Goal: Task Accomplishment & Management: Complete application form

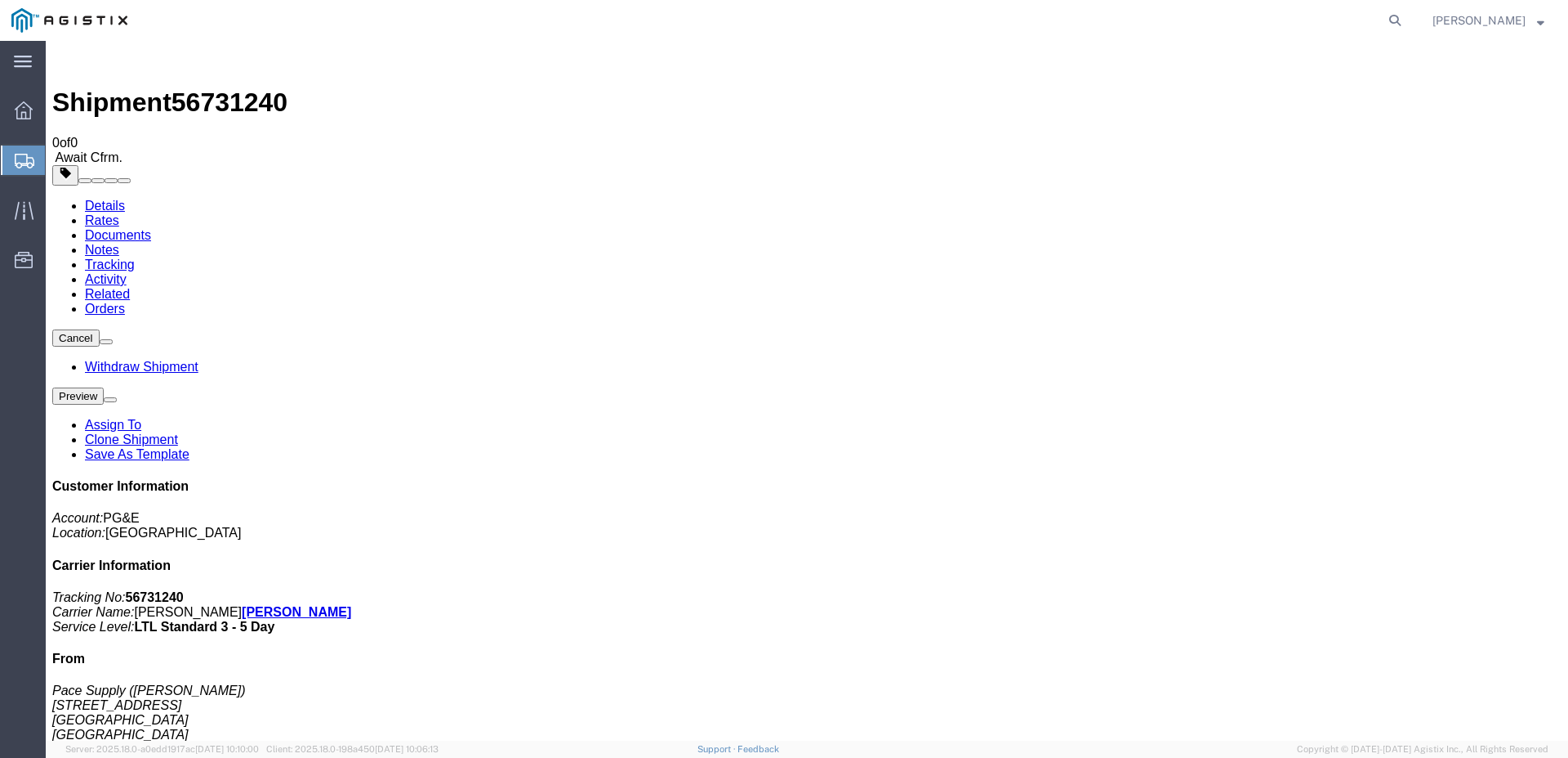
click at [104, 198] on link "Details" at bounding box center [105, 205] width 40 height 14
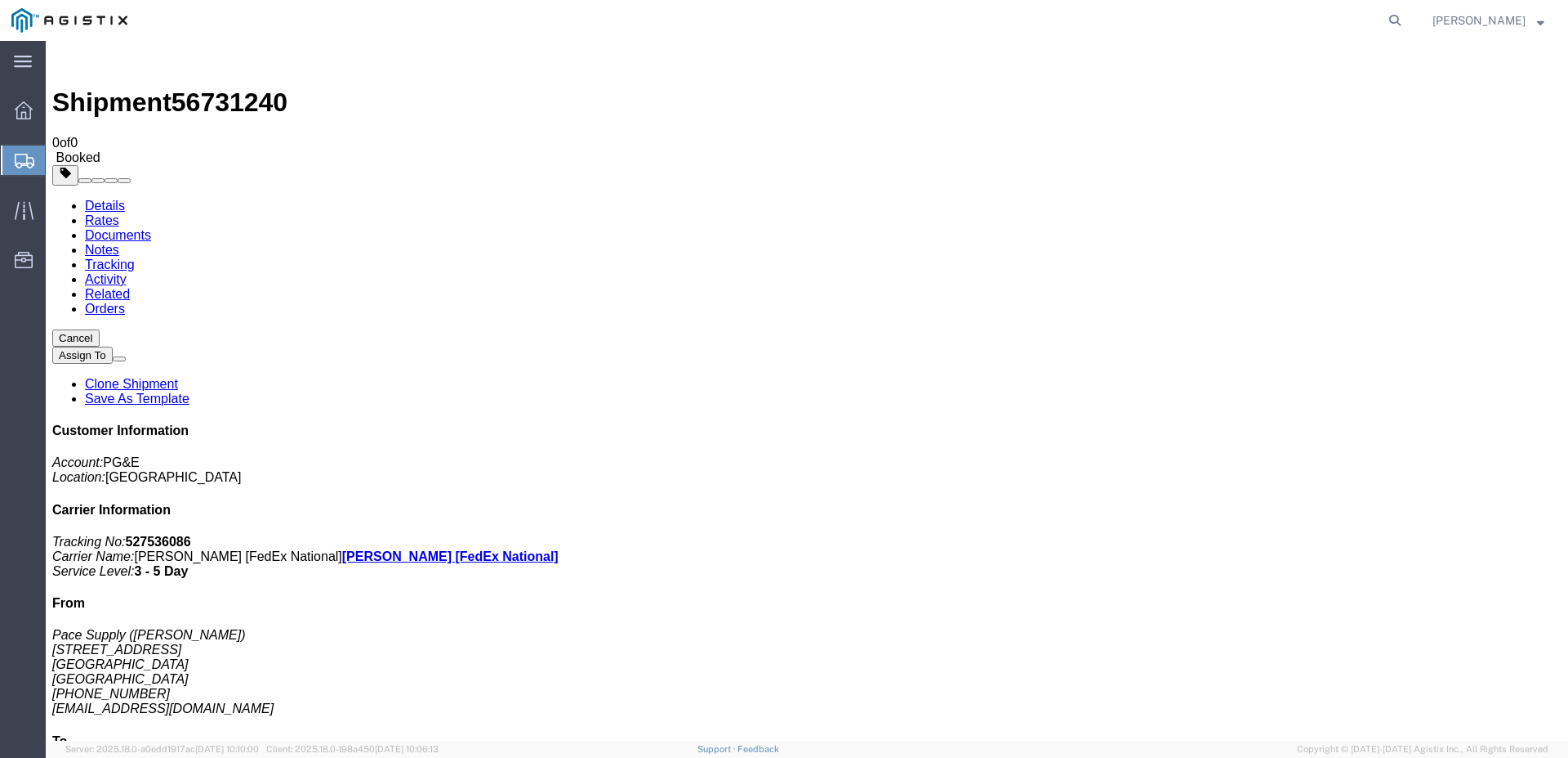
click b "3501417474"
copy b "3501417474"
click at [33, 112] on div at bounding box center [24, 110] width 45 height 33
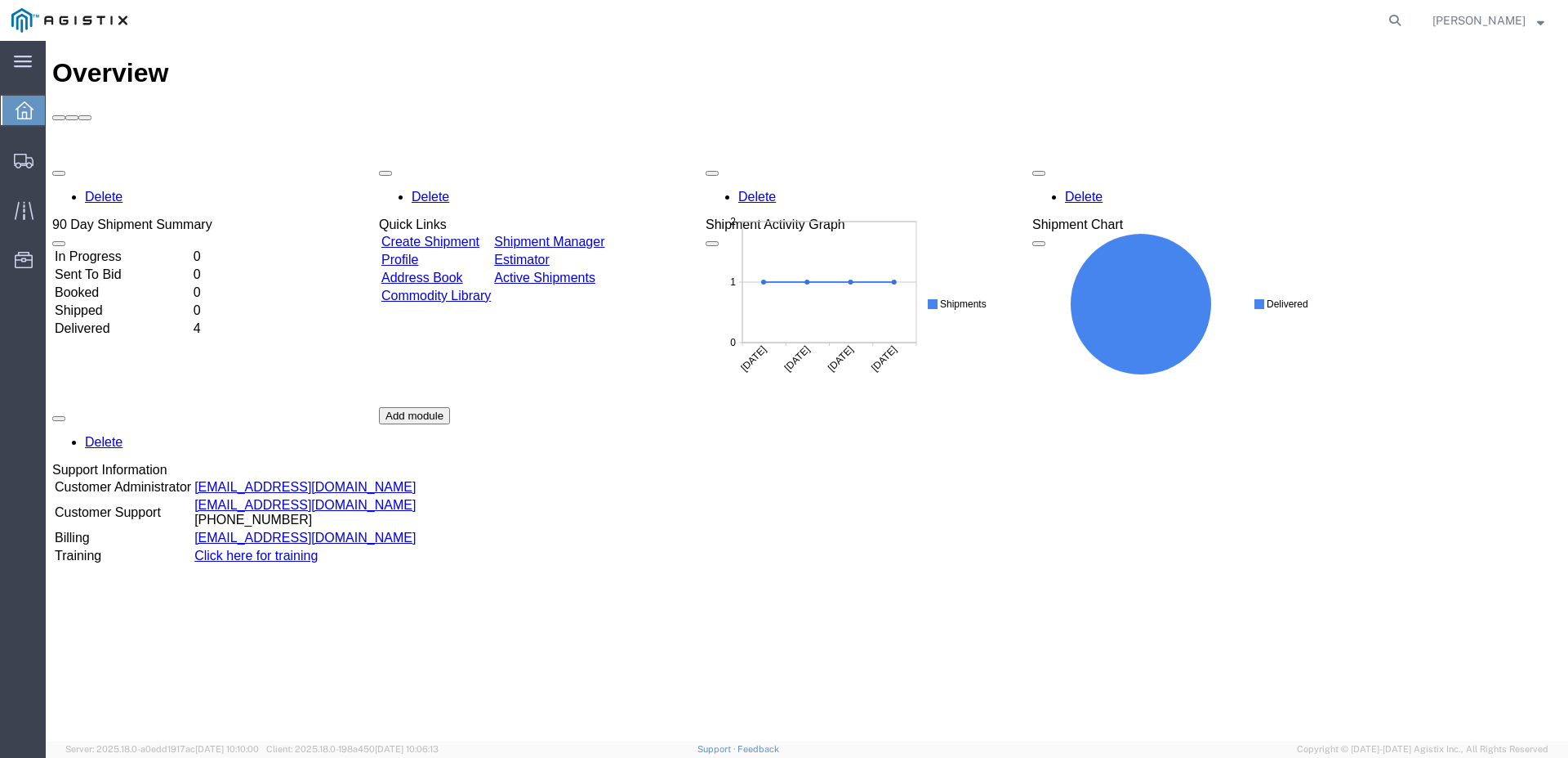
click at [425, 234] on link "Create Shipment" at bounding box center [431, 241] width 98 height 14
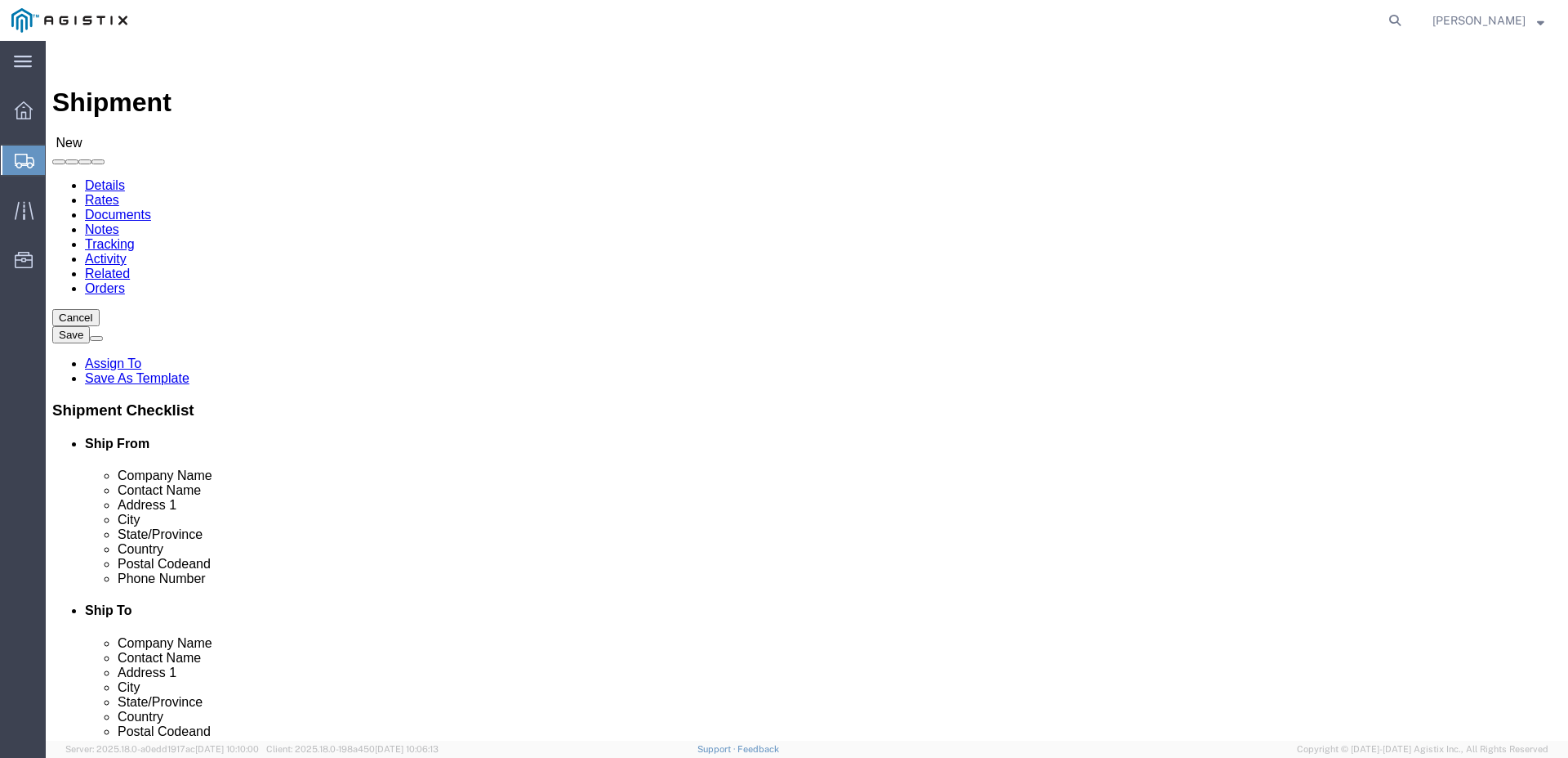
click select "Select GDS Industries PG&E"
select select "9596"
click select "Select GDS Industries PG&E"
select select "PURCHORD"
select select
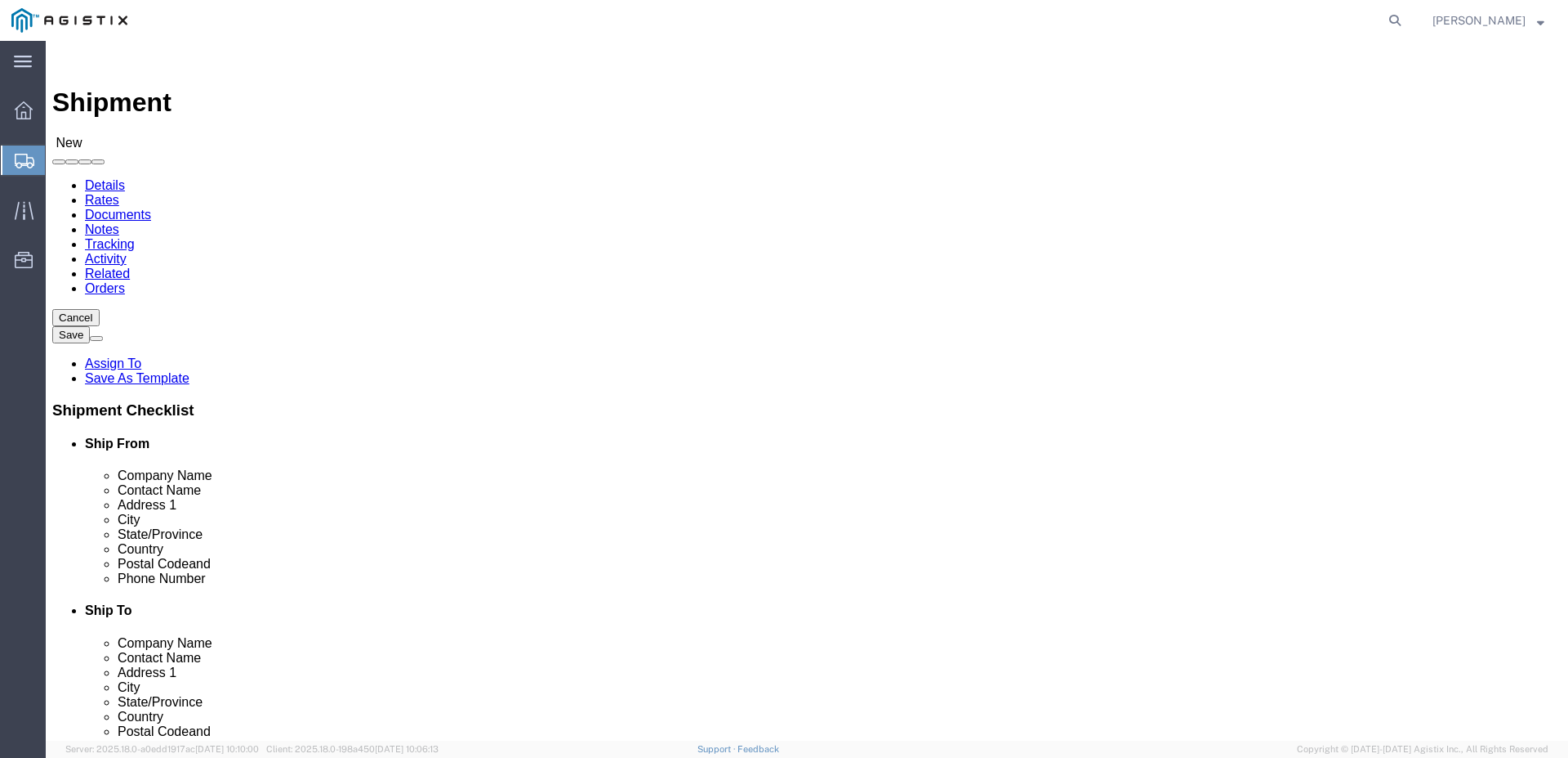
select select
click select "Select All Others [GEOGRAPHIC_DATA] [GEOGRAPHIC_DATA] [GEOGRAPHIC_DATA] [GEOGRA…"
select select "19740"
click select "Select All Others [GEOGRAPHIC_DATA] [GEOGRAPHIC_DATA] [GEOGRAPHIC_DATA] [GEOGRA…"
click input "text"
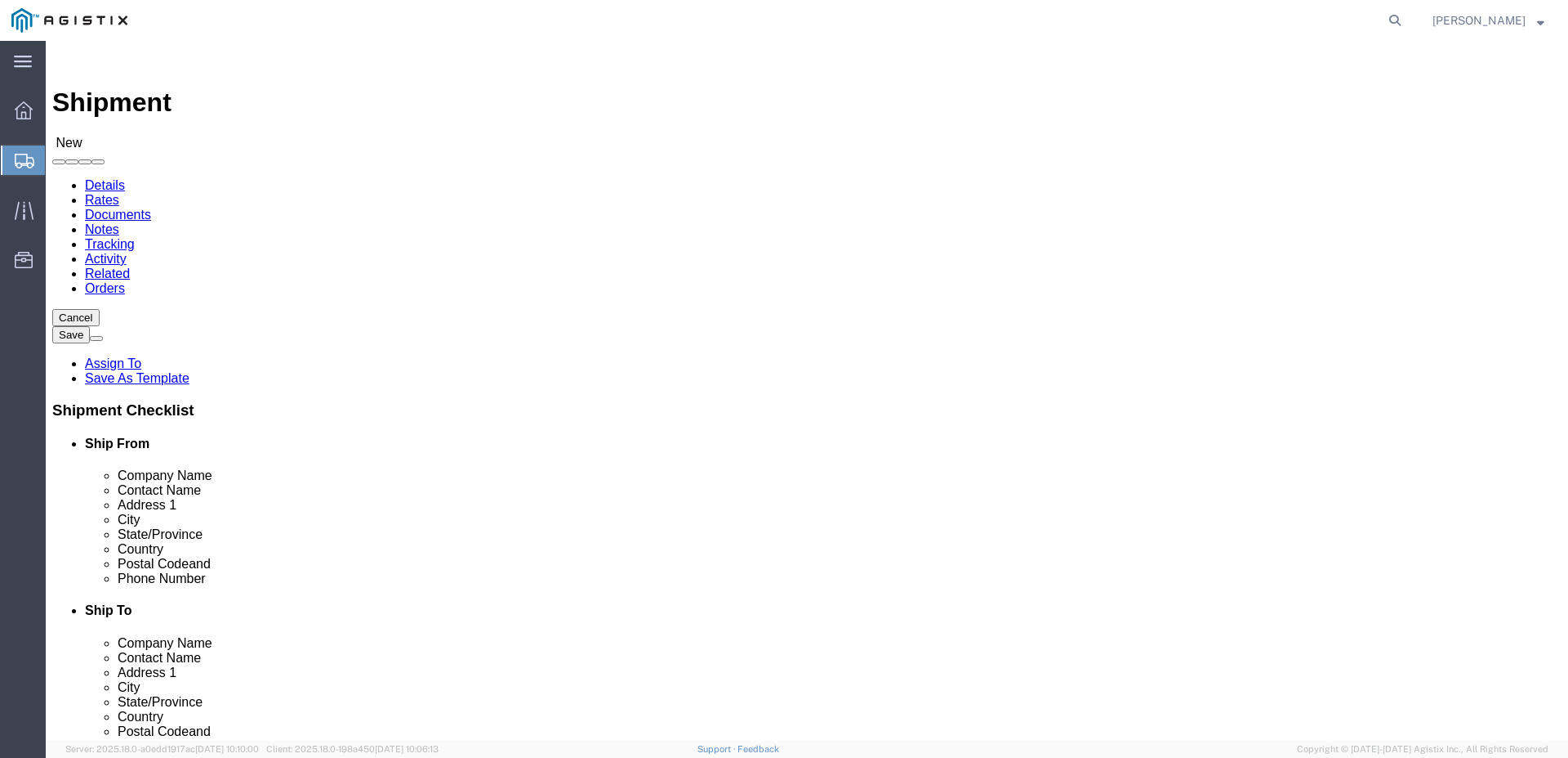
type input "pac"
click p "- Pace Supply - ([PERSON_NAME]) [STREET_ADDRESS]"
type input "95826"
type input "[PHONE_NUMBER]"
type input "[EMAIL_ADDRESS][DOMAIN_NAME]"
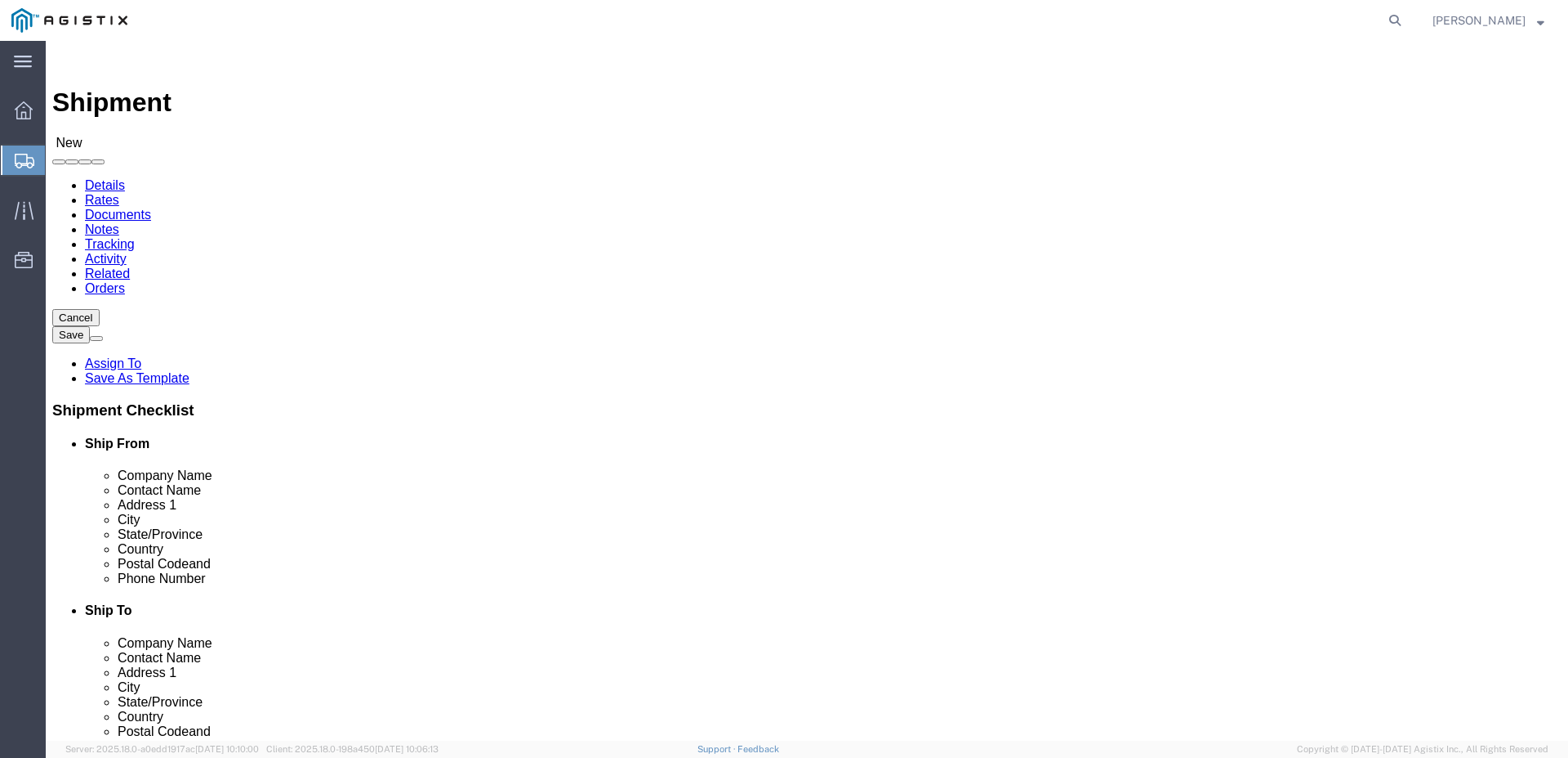
checkbox input "true"
select select "CA"
type input "Pace Supply"
click input "text"
type input "fremont"
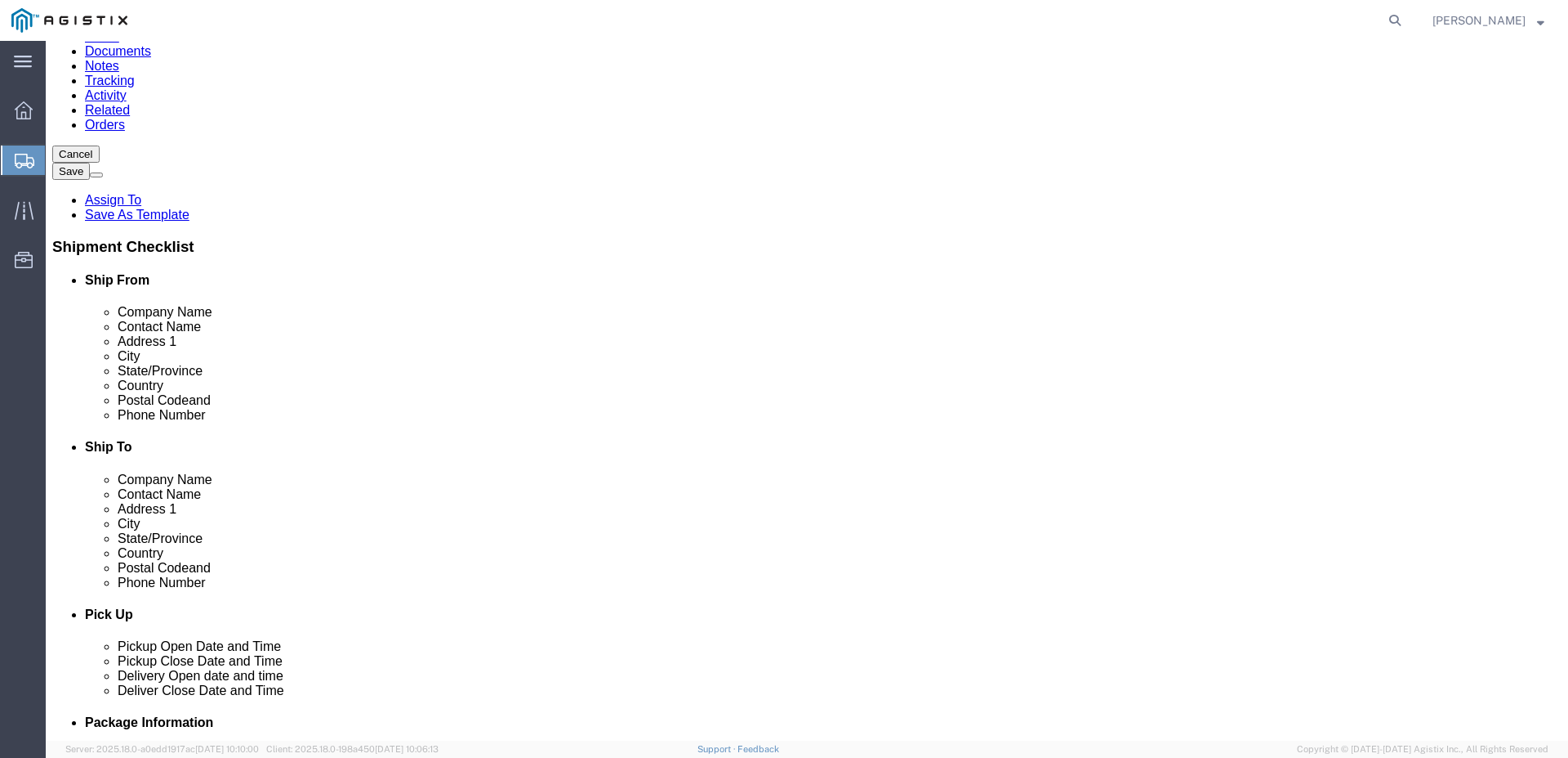
scroll to position [164, 0]
click p "- PG&E - () [STREET_ADDRESS][PERSON_NAME]"
type input "94538-3129"
select select "CA"
type input "Fremont"
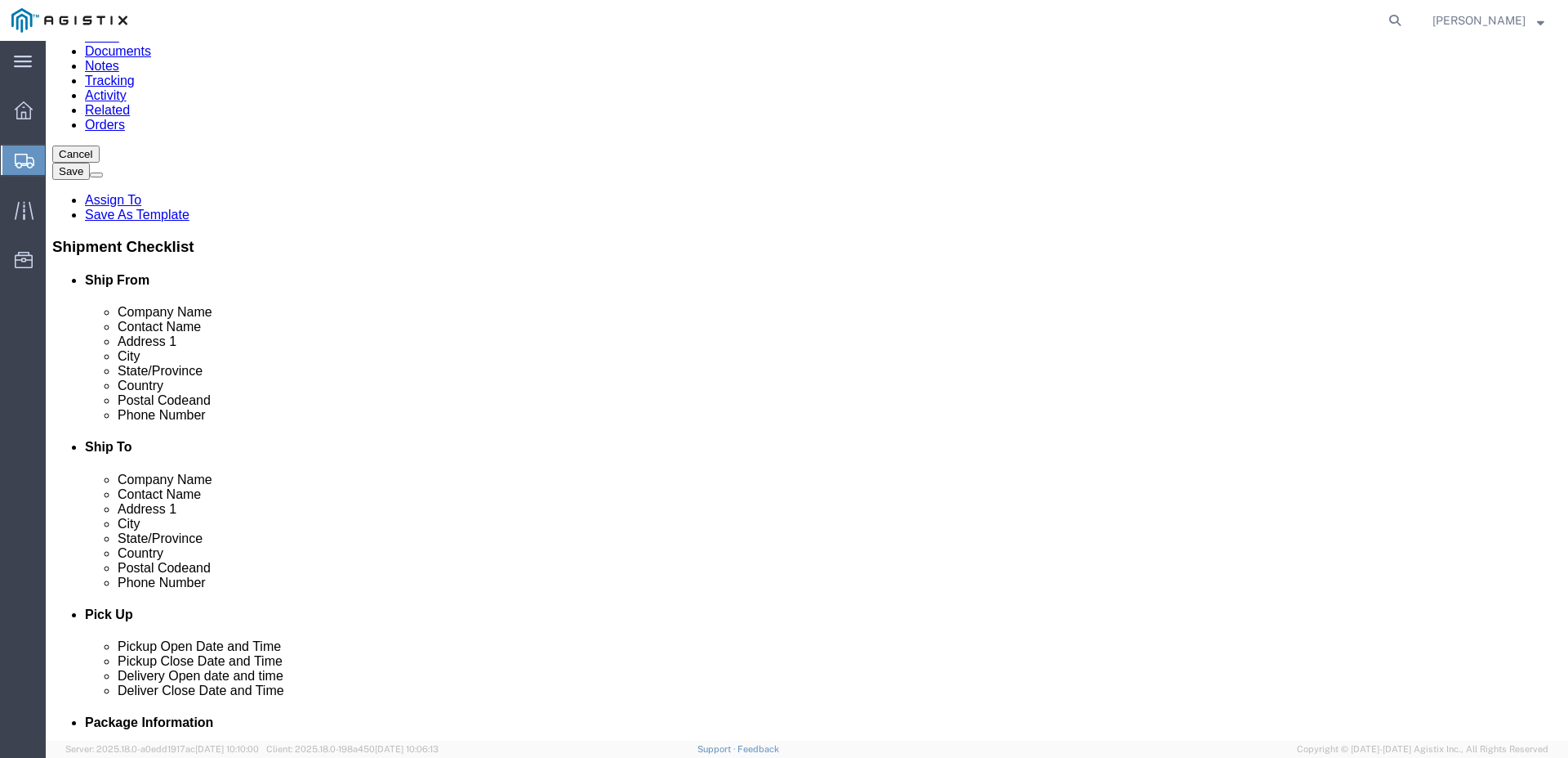
click input "text"
type input "Receiving"
click input "text"
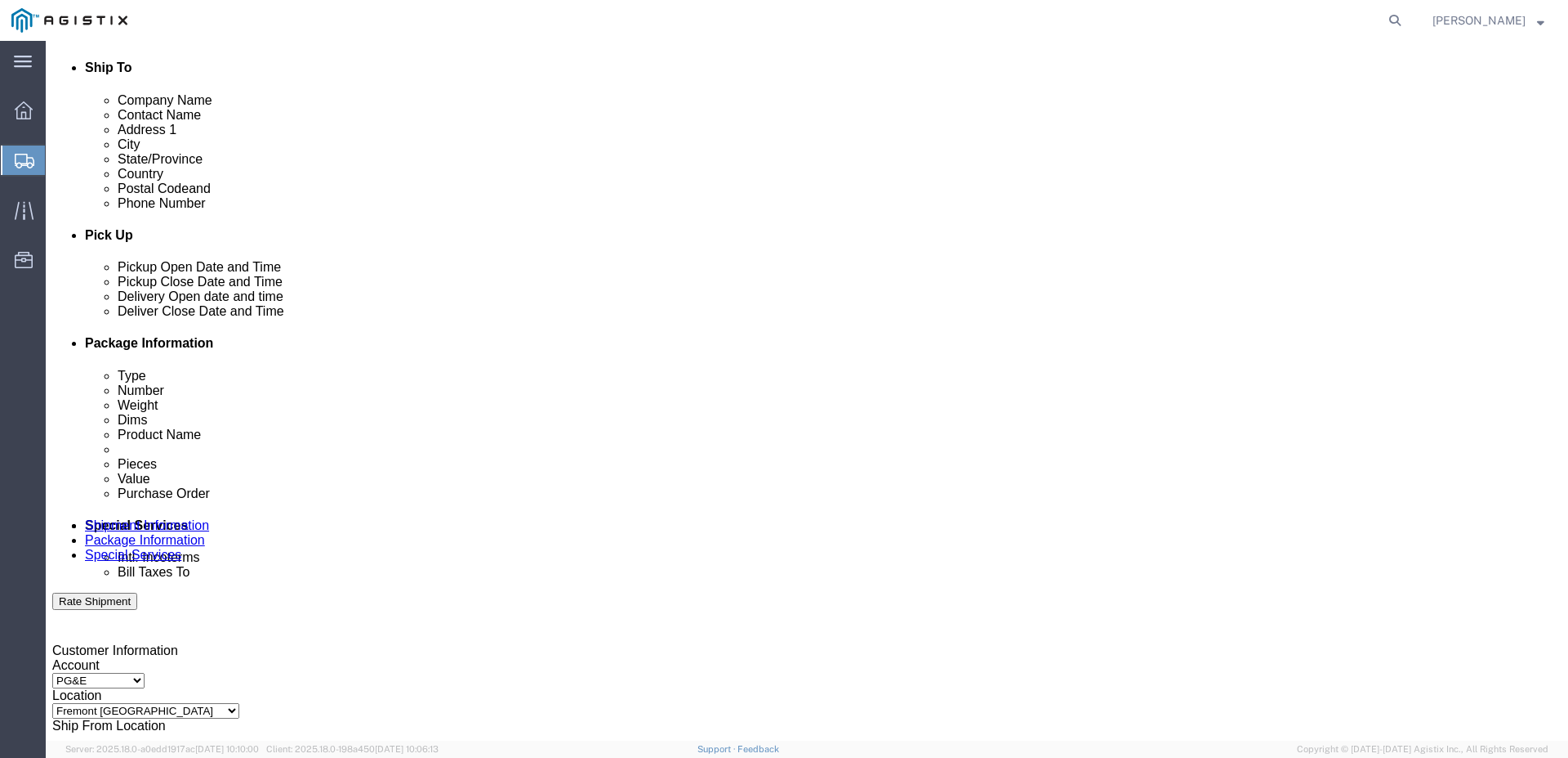
scroll to position [572, 0]
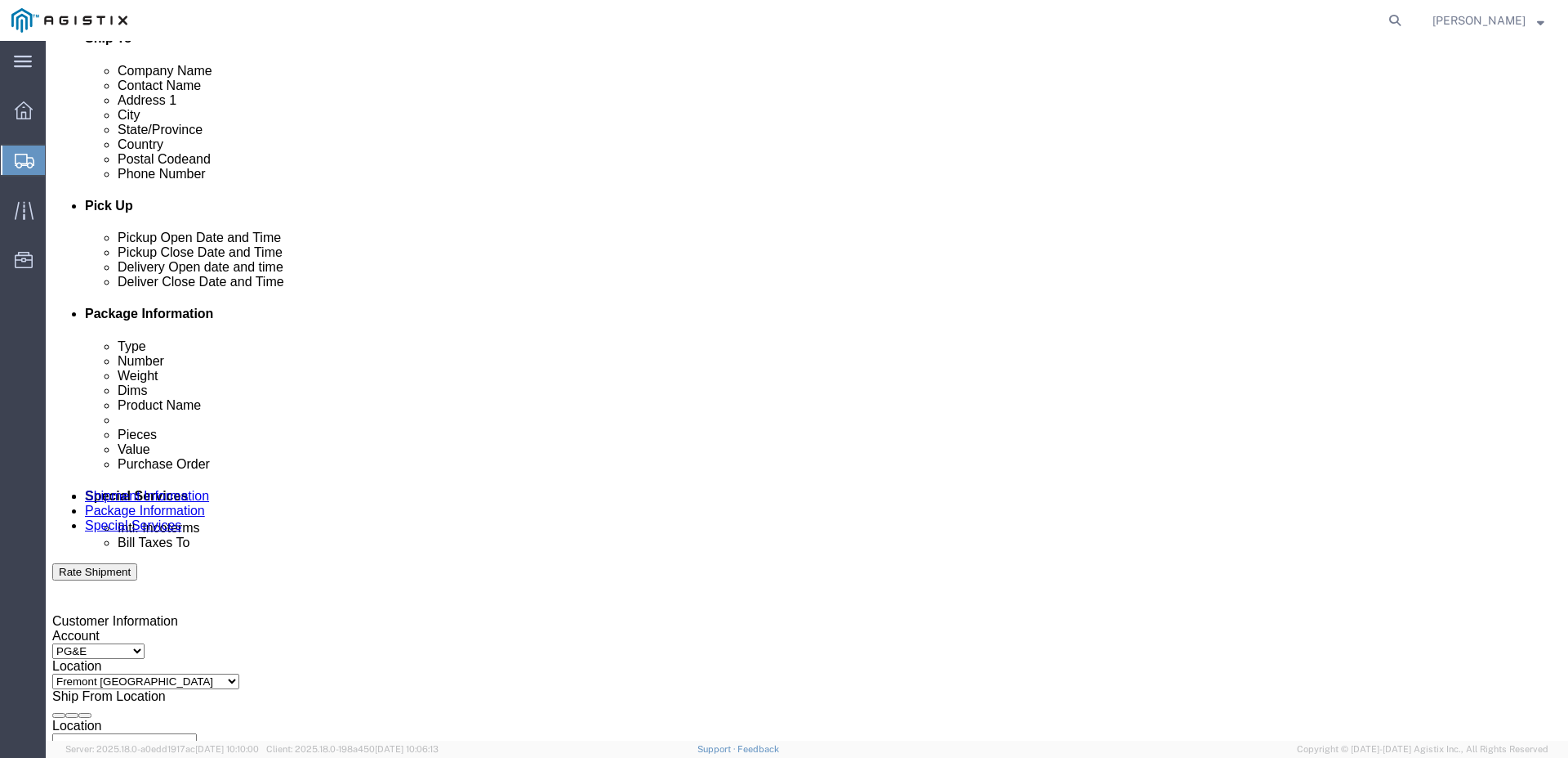
type input "[PHONE_NUMBER]"
click div "[DATE] 11:00 AM"
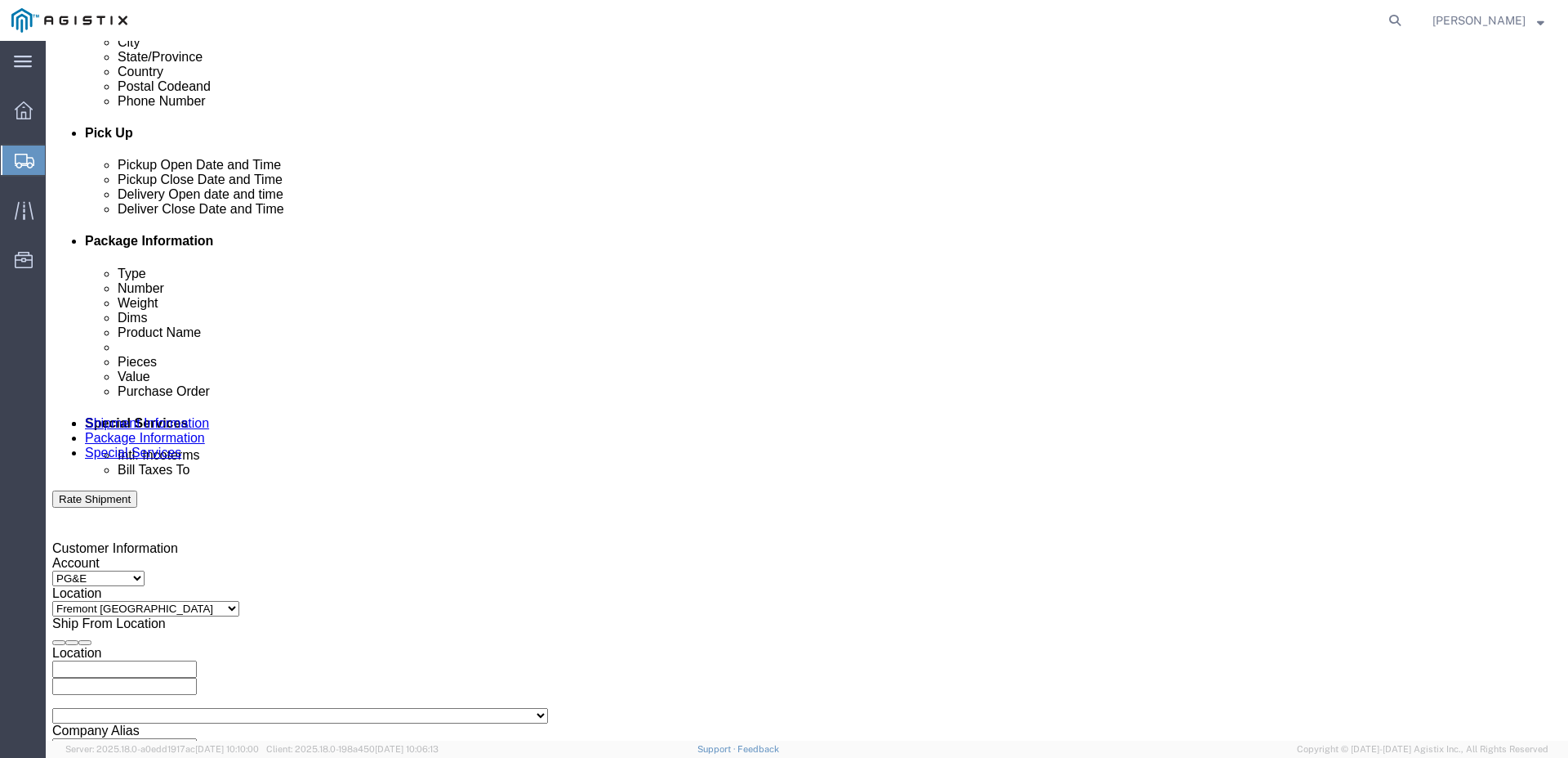
scroll to position [674, 0]
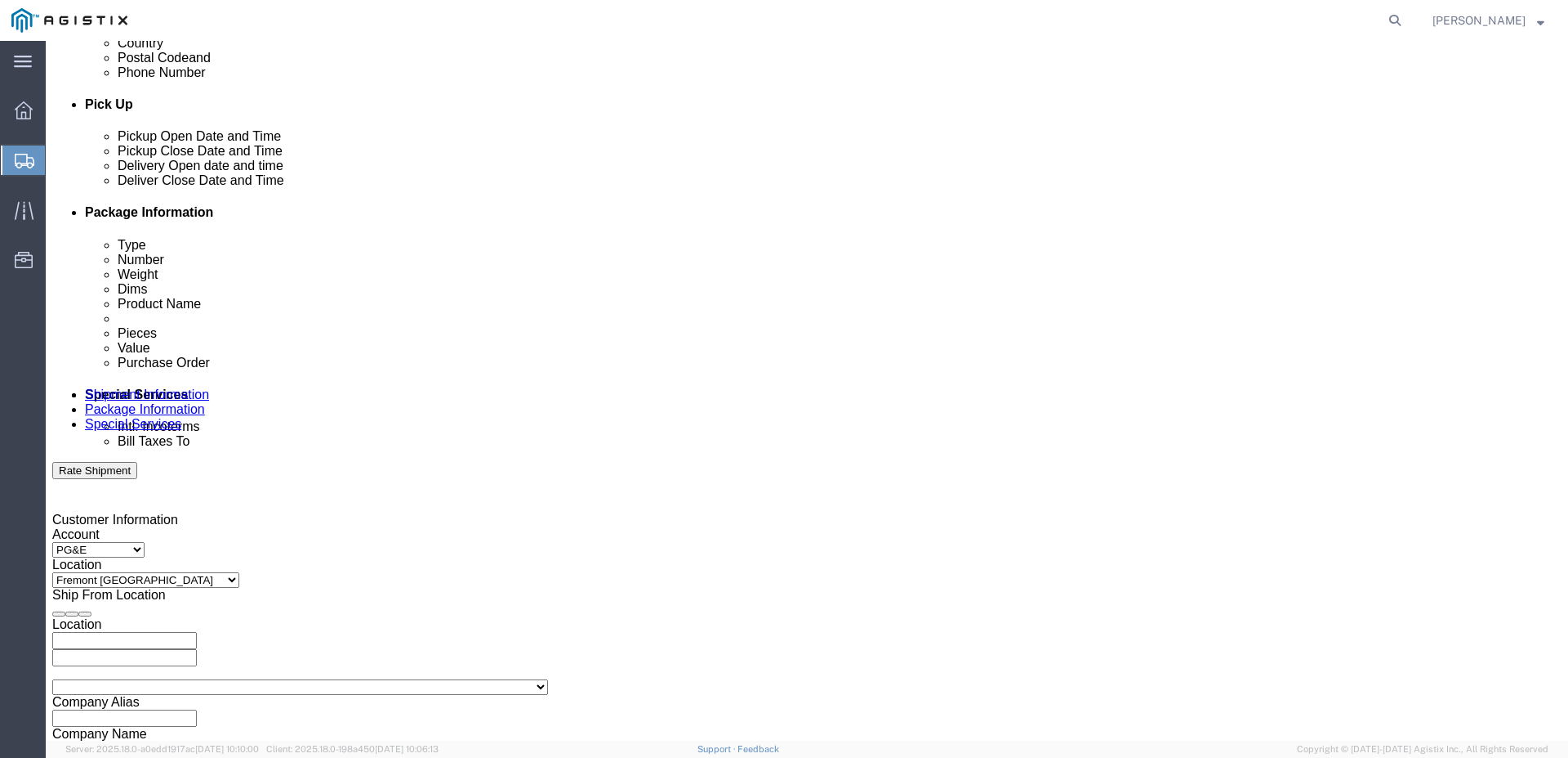
click input "11:00 AM"
type input "8:00 AM"
click button "Apply"
click div "[DATE] 9:00 AM"
type input "2:00 PM"
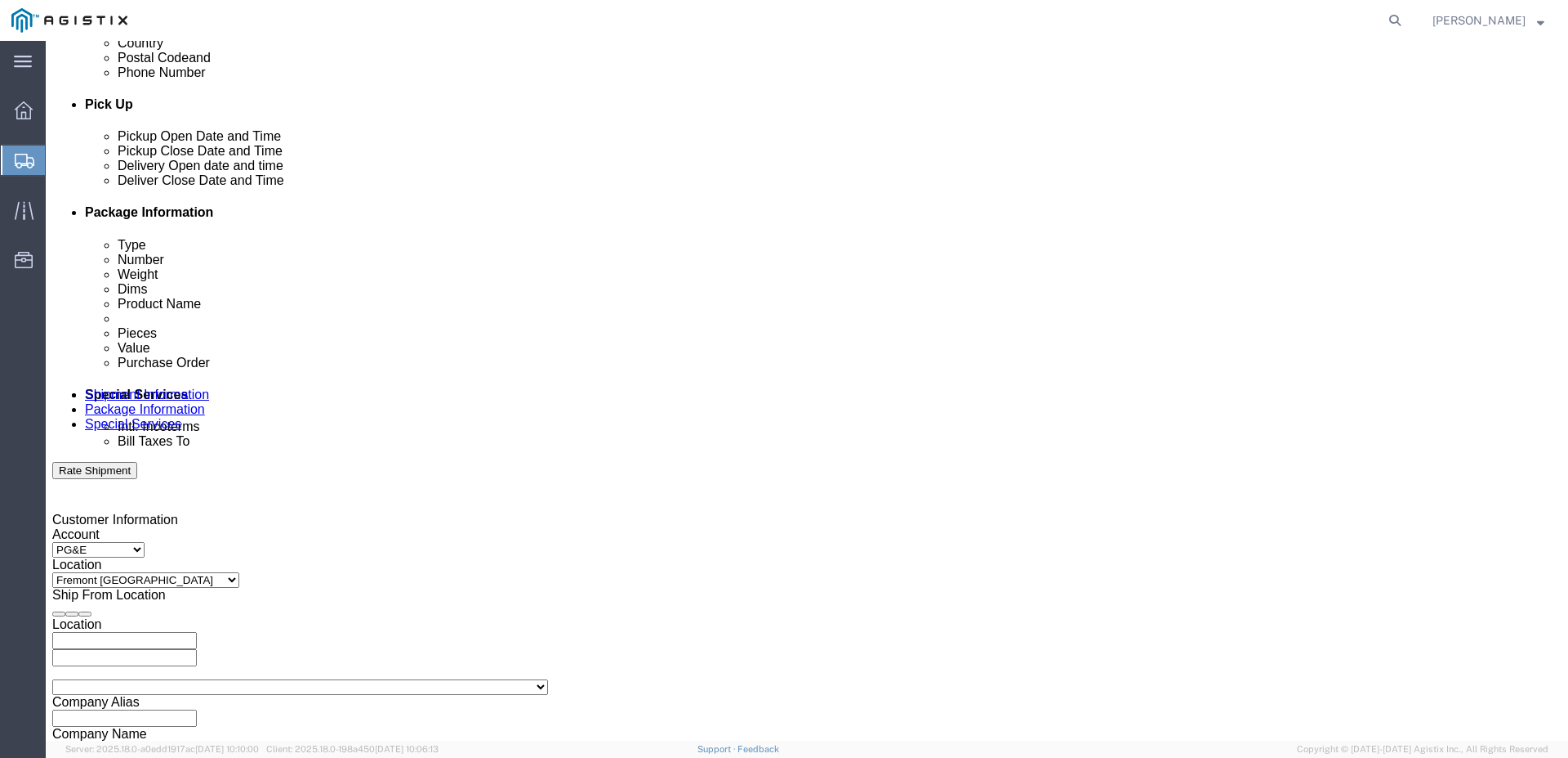
click button "Apply"
click div
click input "3:00 PM"
type input "8:00 AM"
click button "Apply"
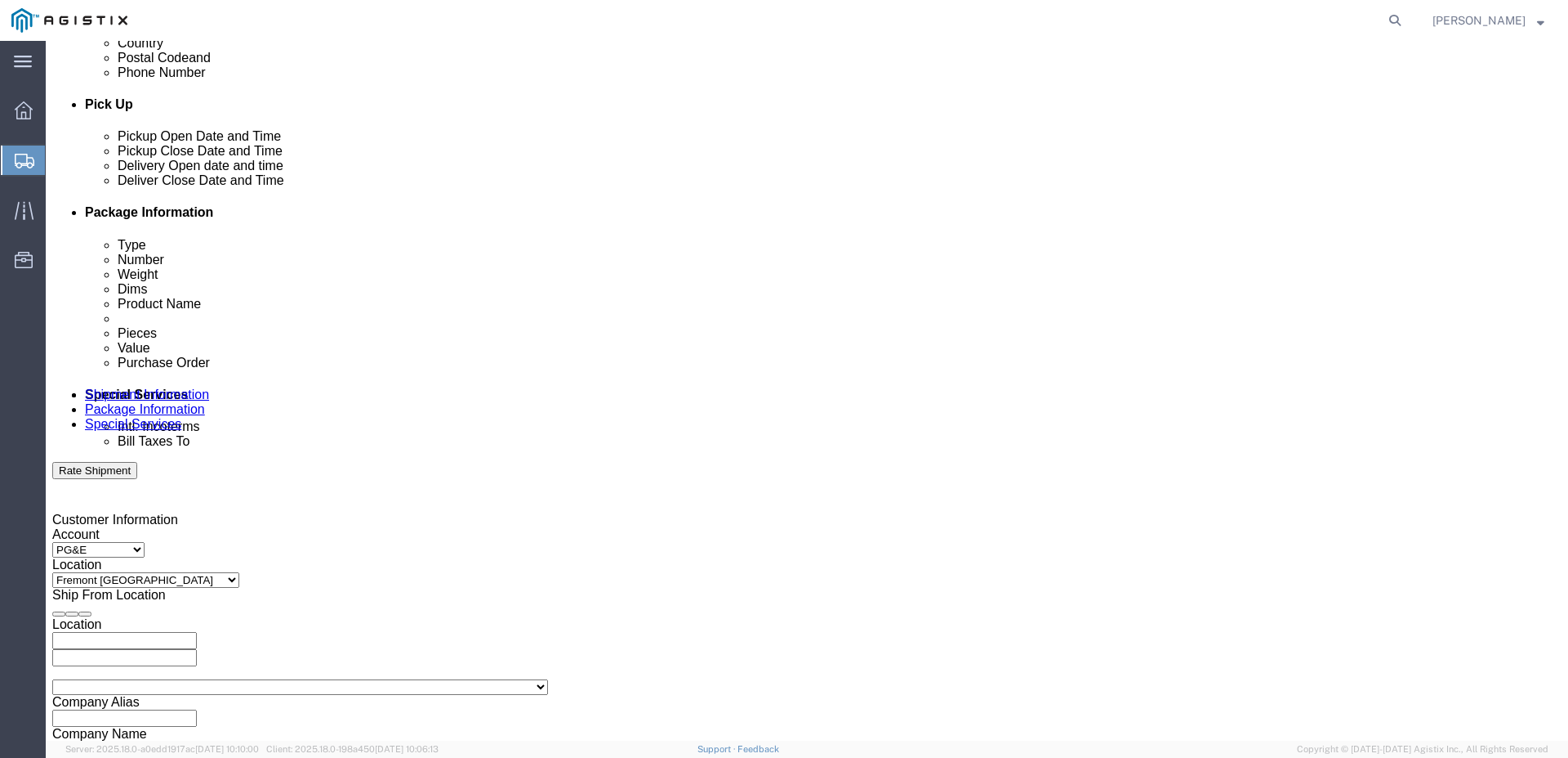
click div
type input "12:00 PM"
click button "Apply"
click div "Pickup Date: Pickup Start Date Pickup Start Time Pickup Open Date and Time [DAT…"
click input "text"
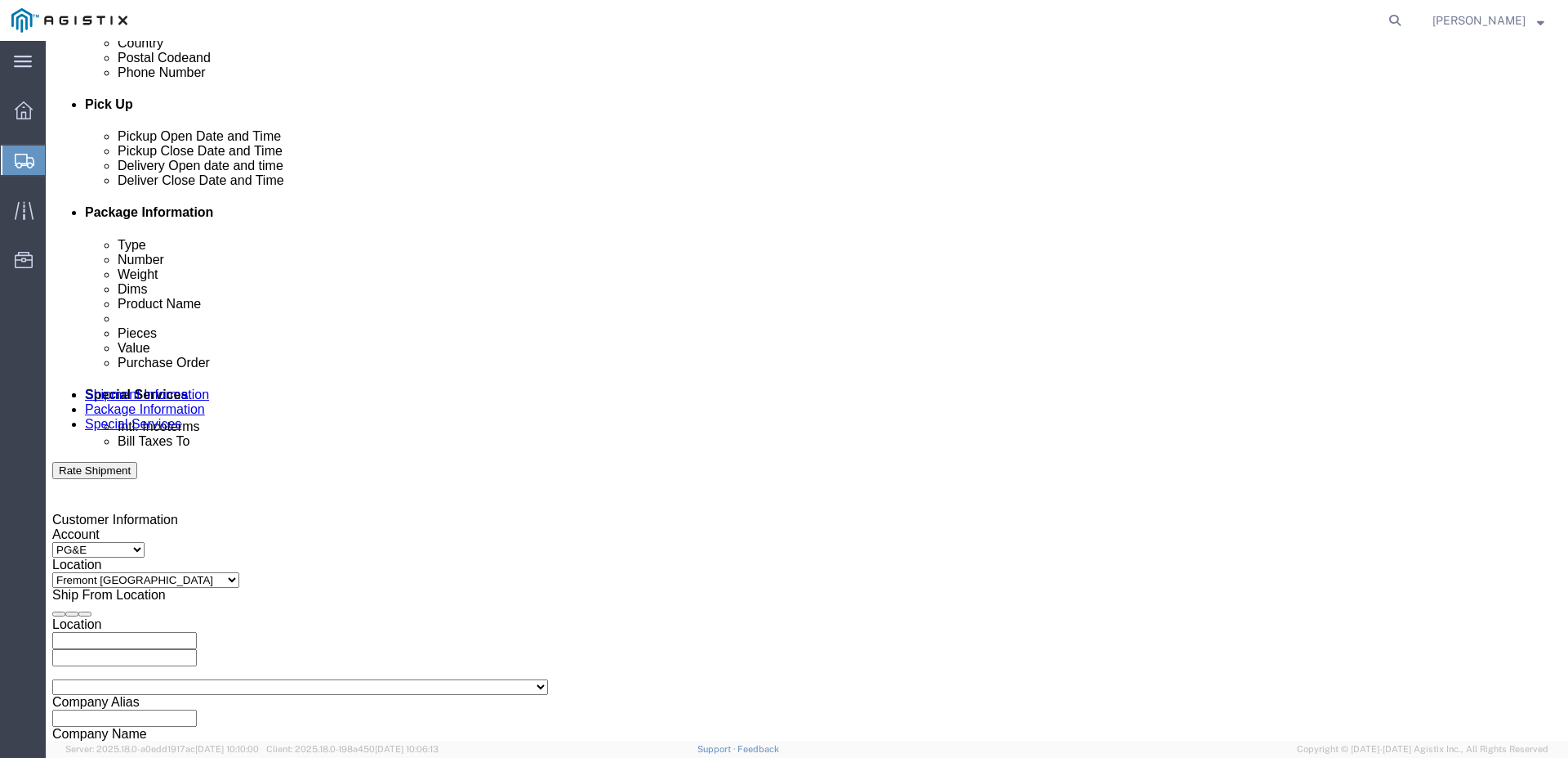
type input "3"
type input "3501416778"
click div "Customer Information Account Select GDS Industries PG&E Location Select All Oth…"
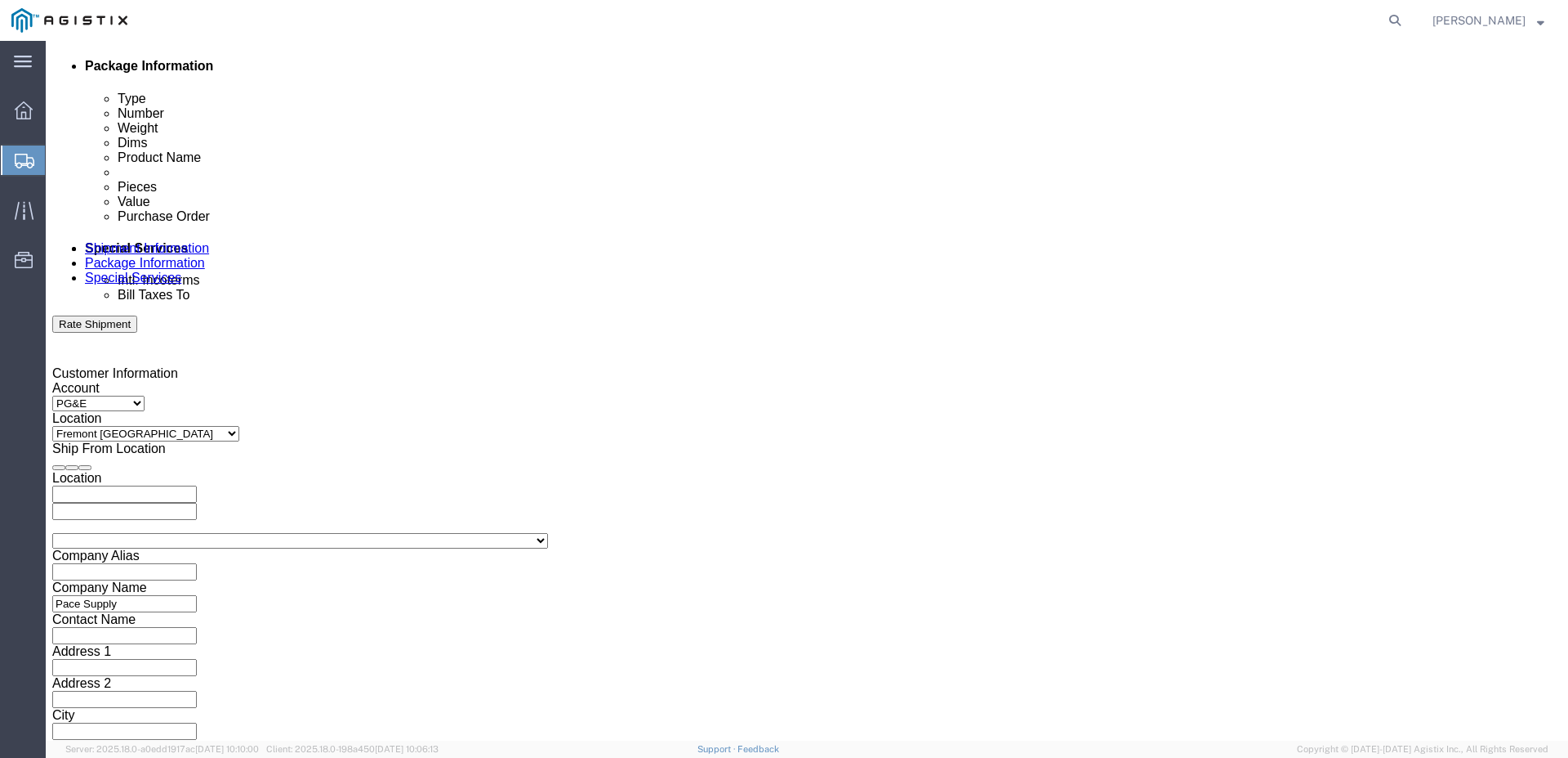
scroll to position [837, 0]
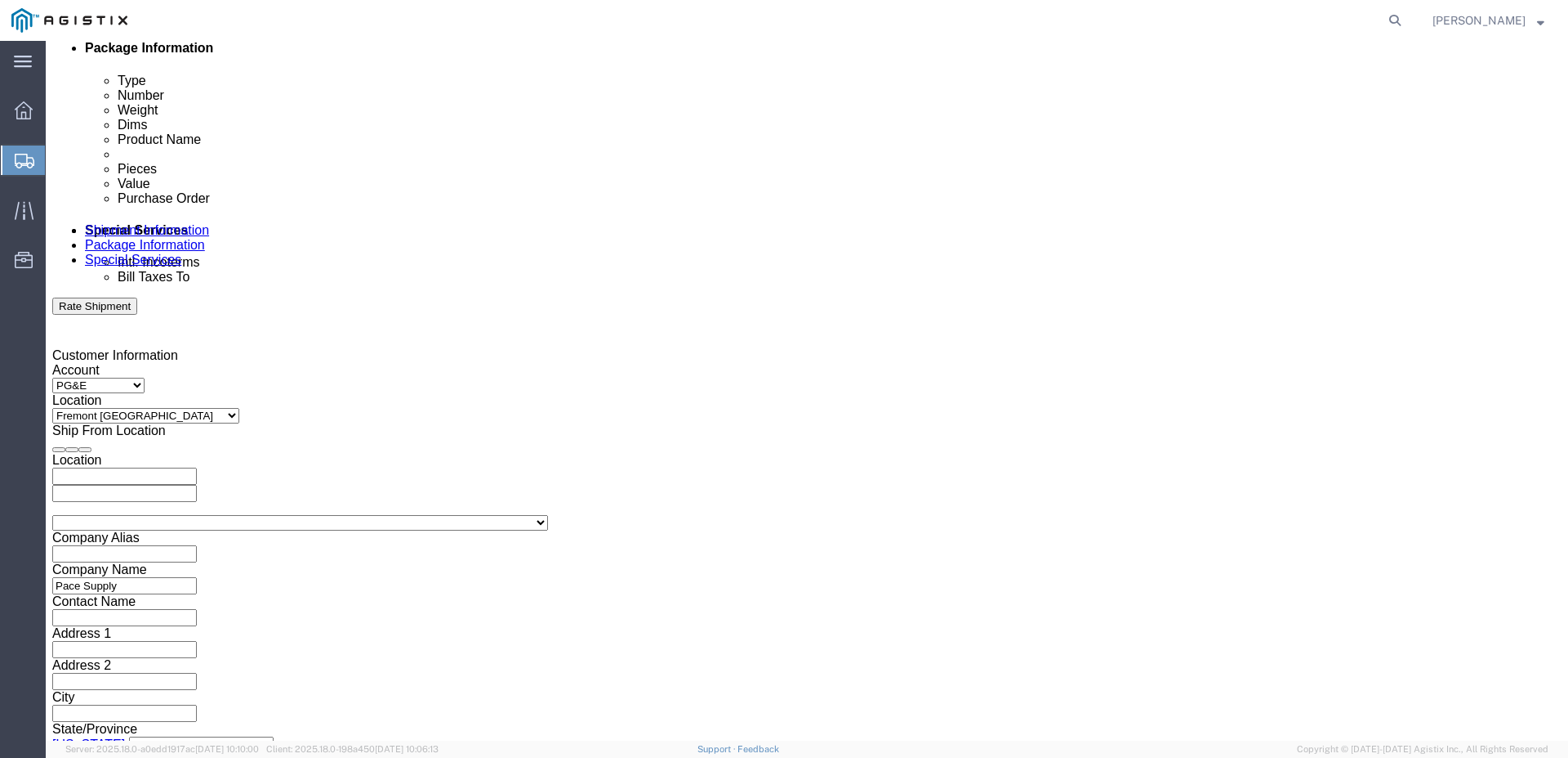
click button "Continue"
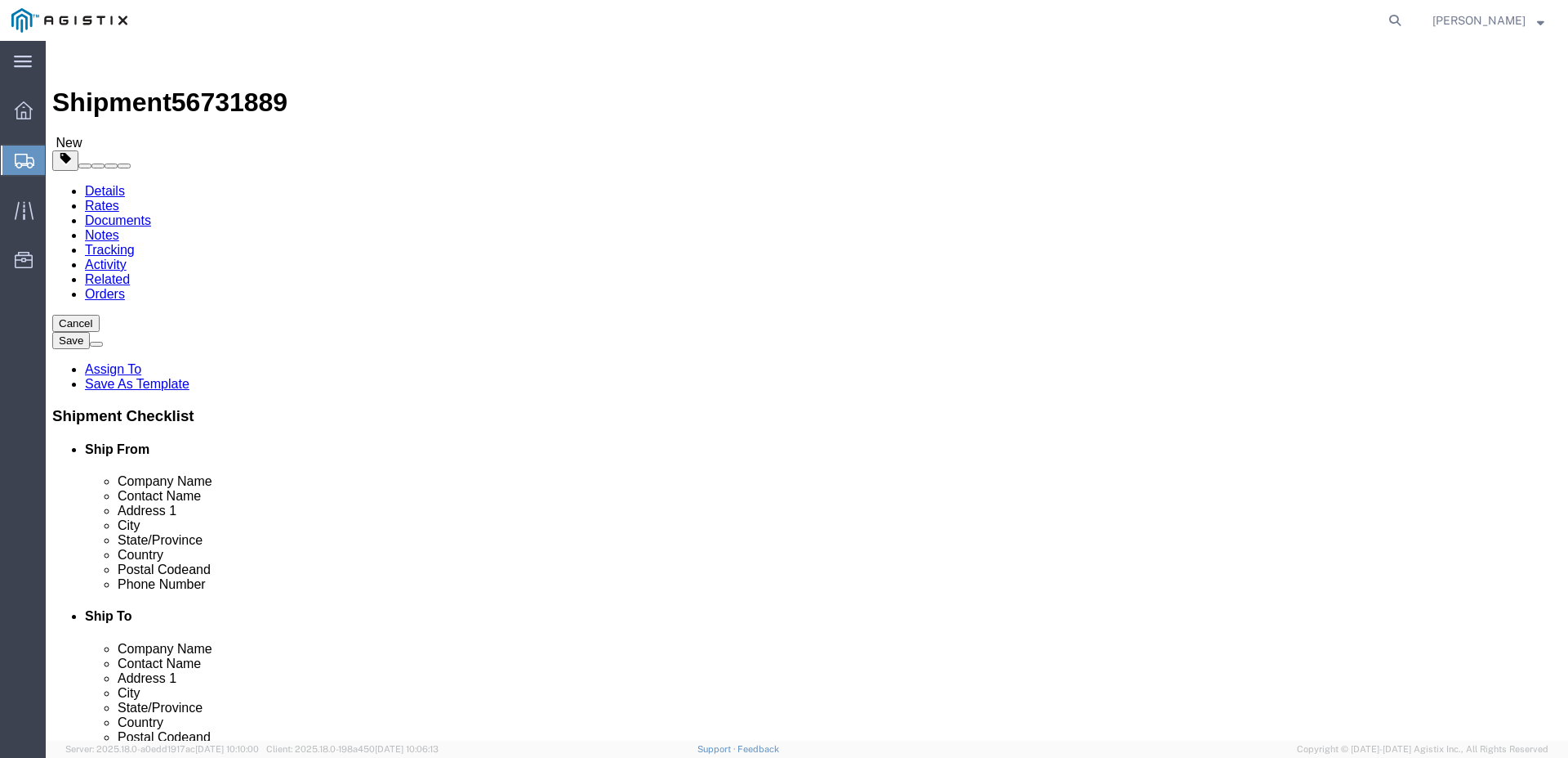
click select "Select Bulk Bundle(s) Cardboard Box(es) Carton(s) Crate(s) Drum(s) (Fiberboard)…"
select select "PSNS"
click select "Select Bulk Bundle(s) Cardboard Box(es) Carton(s) Crate(s) Drum(s) (Fiberboard)…"
click input "text"
type input "48"
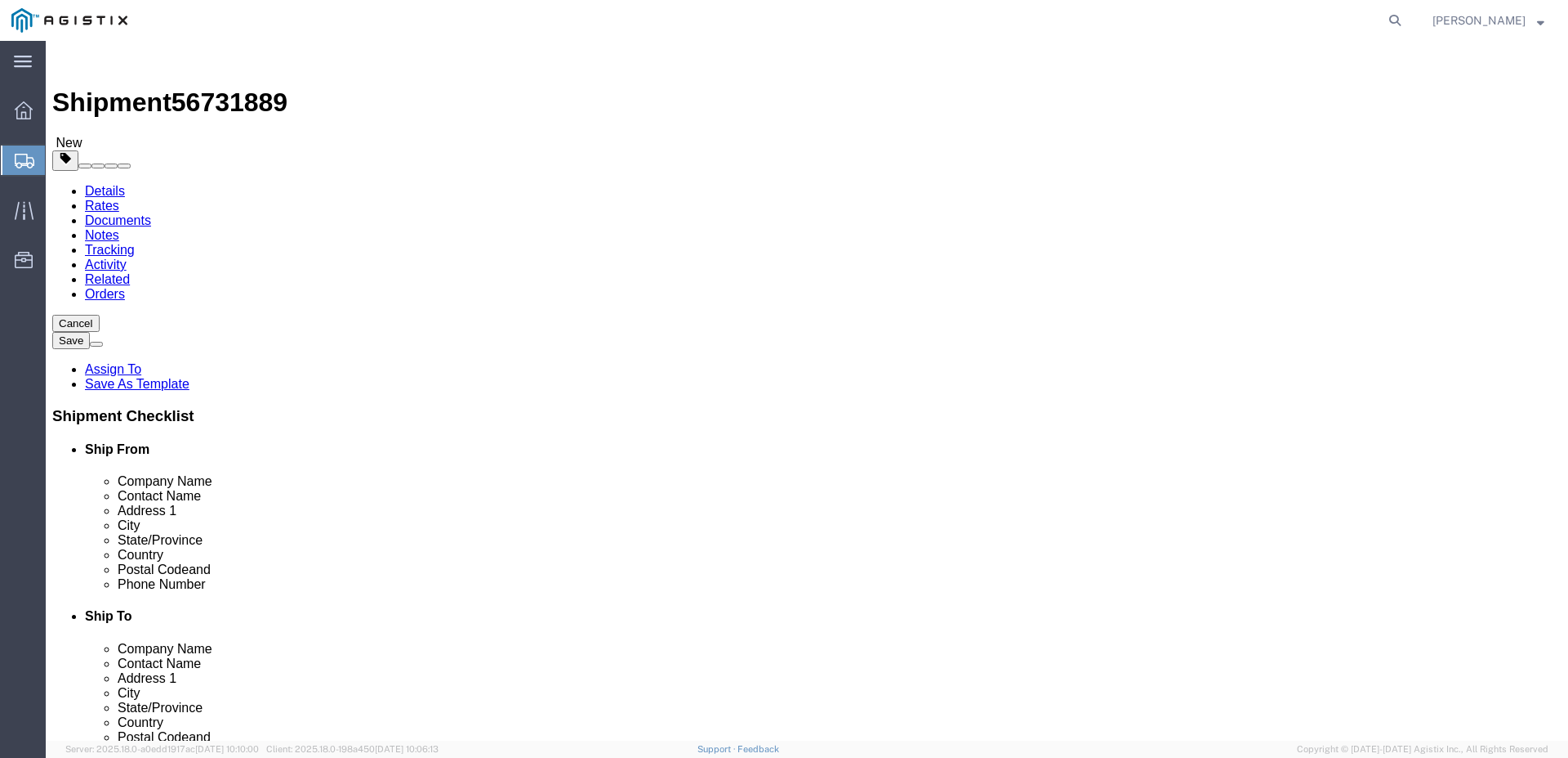
type input "48"
type input "36"
click input "0.00"
type input "0"
type input "2760"
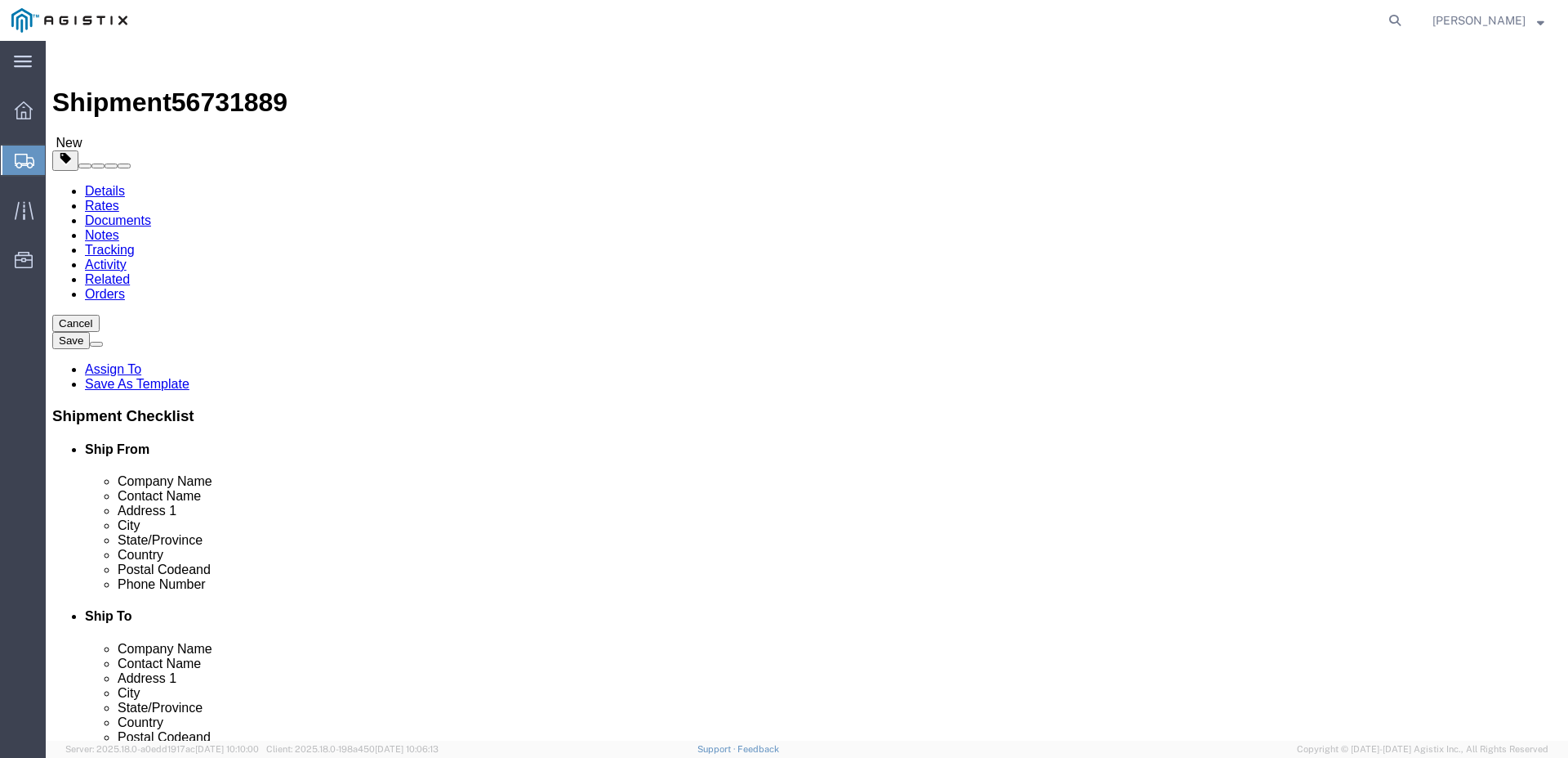
click ul
click link "Add Content"
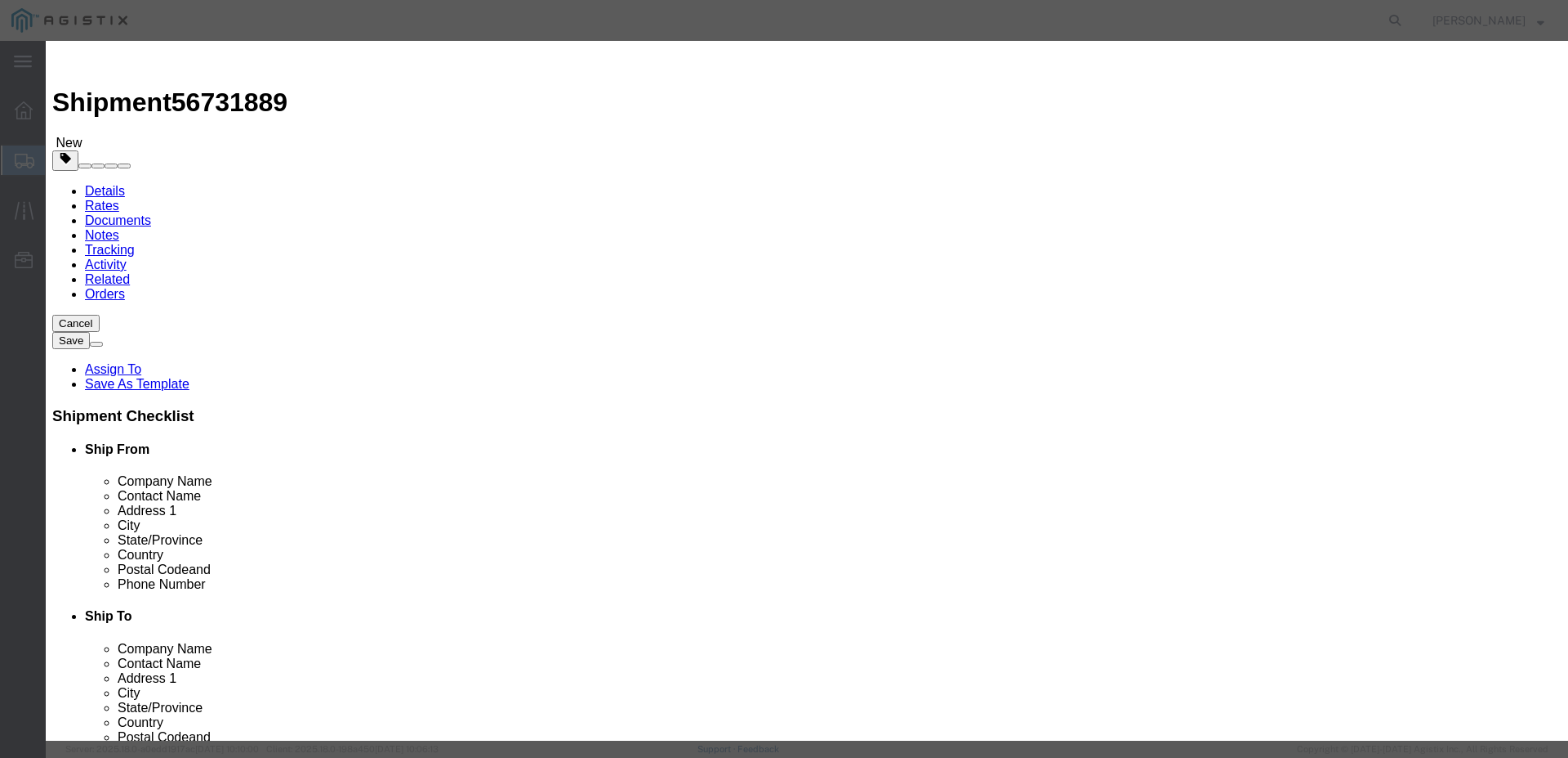
click textarea
paste textarea "G05CT H20 10" STEEL COVER MARKED: PG&E GAS"
type textarea "G05CT H20 10" STEEL COVER MARKED: PG&E GAS"
click input "text"
type input "04-3225"
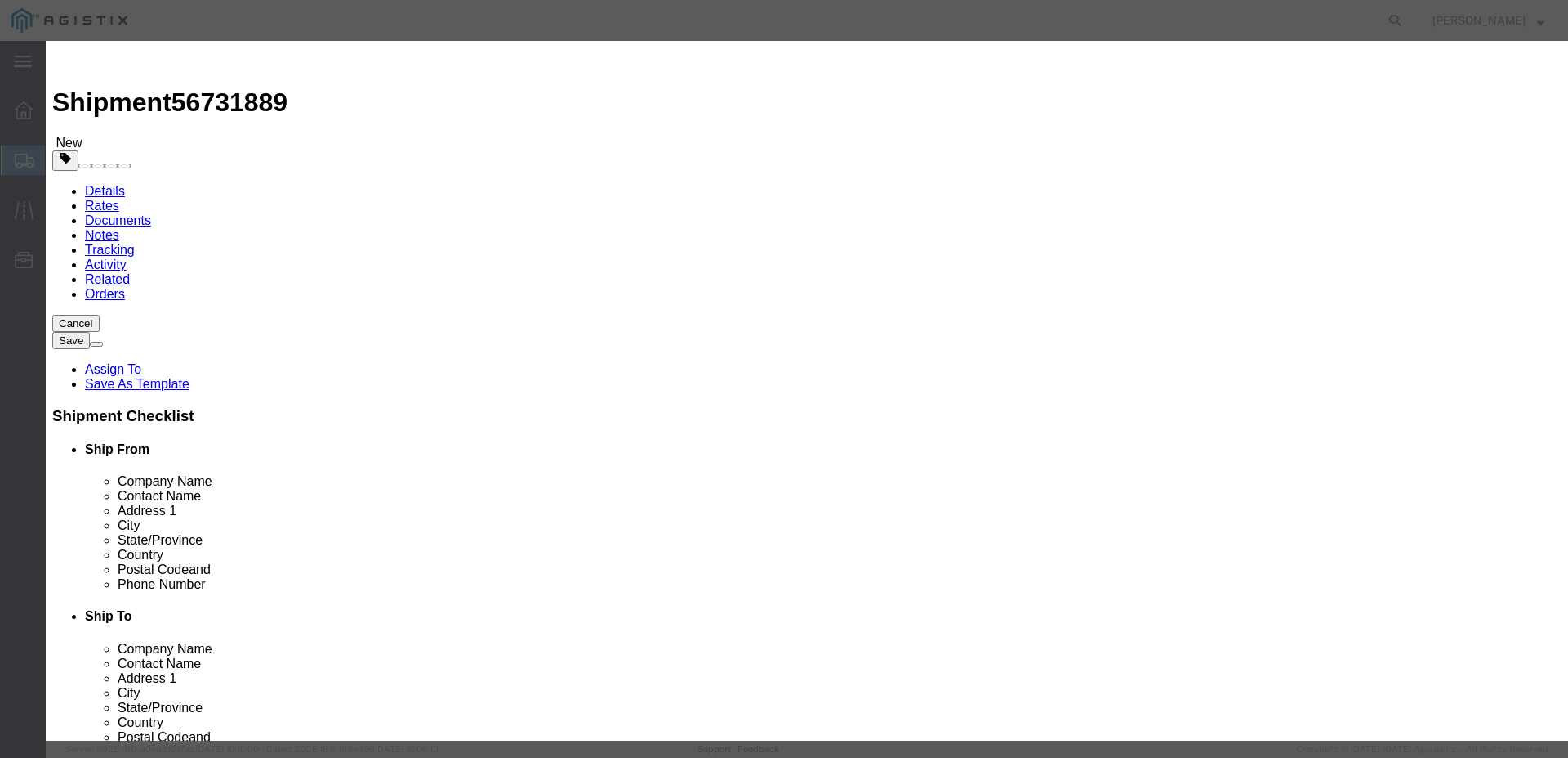
drag, startPoint x: 504, startPoint y: 160, endPoint x: 432, endPoint y: 159, distance: 72.0
click div "Pieces Number of pieces inside all the packages 0 Select Bag Barrels 100Board F…"
type input "197"
drag, startPoint x: 552, startPoint y: 188, endPoint x: 554, endPoint y: 179, distance: 9.2
click input "text"
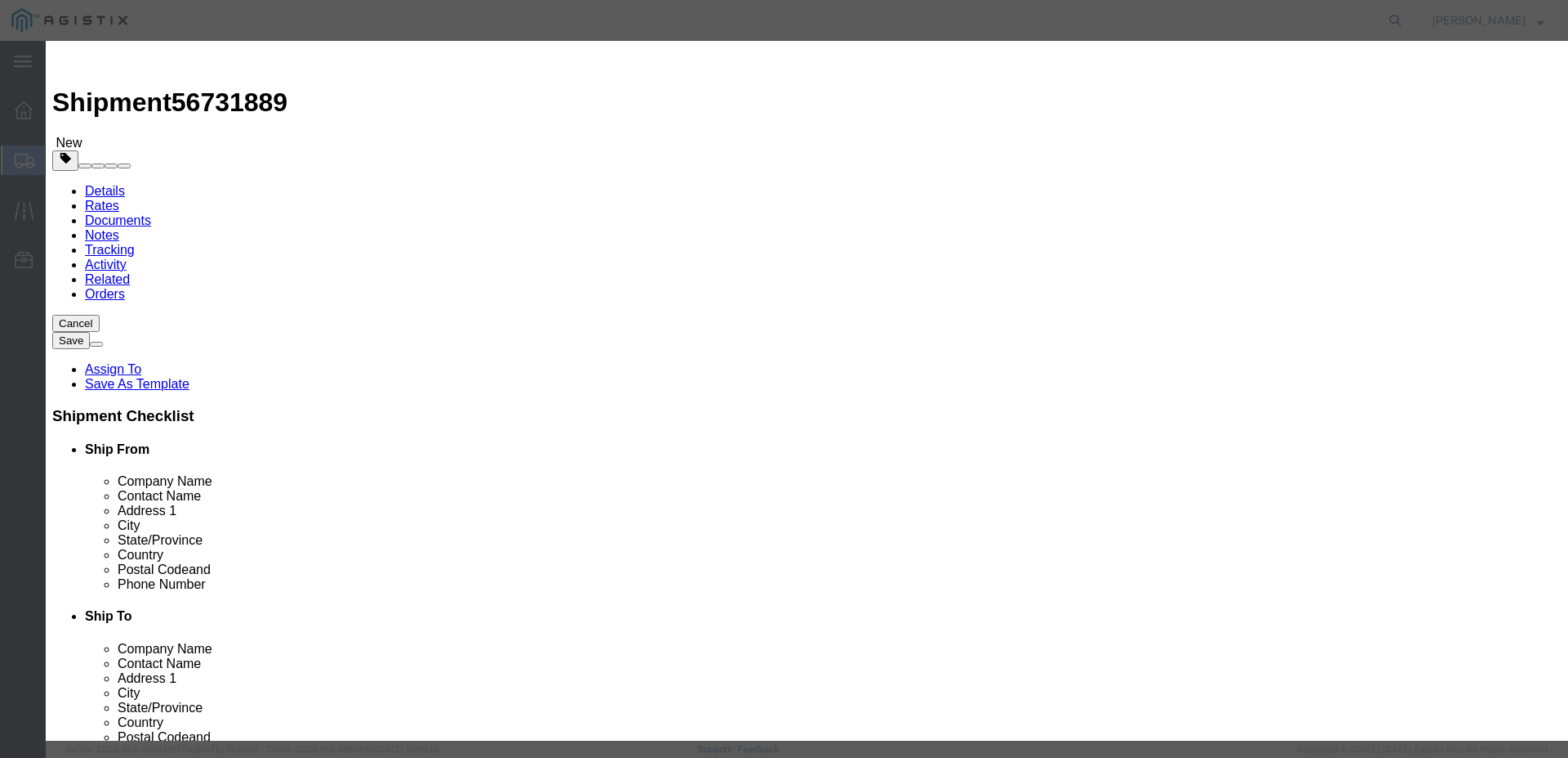
type input "11380.69"
click select "Select 50 55 60 65 70 85 92.5 100 125 175 250 300 400"
select select "70"
click select "Select 50 55 60 65 70 85 92.5 100 125 175 250 300 400"
click button "Save & Close"
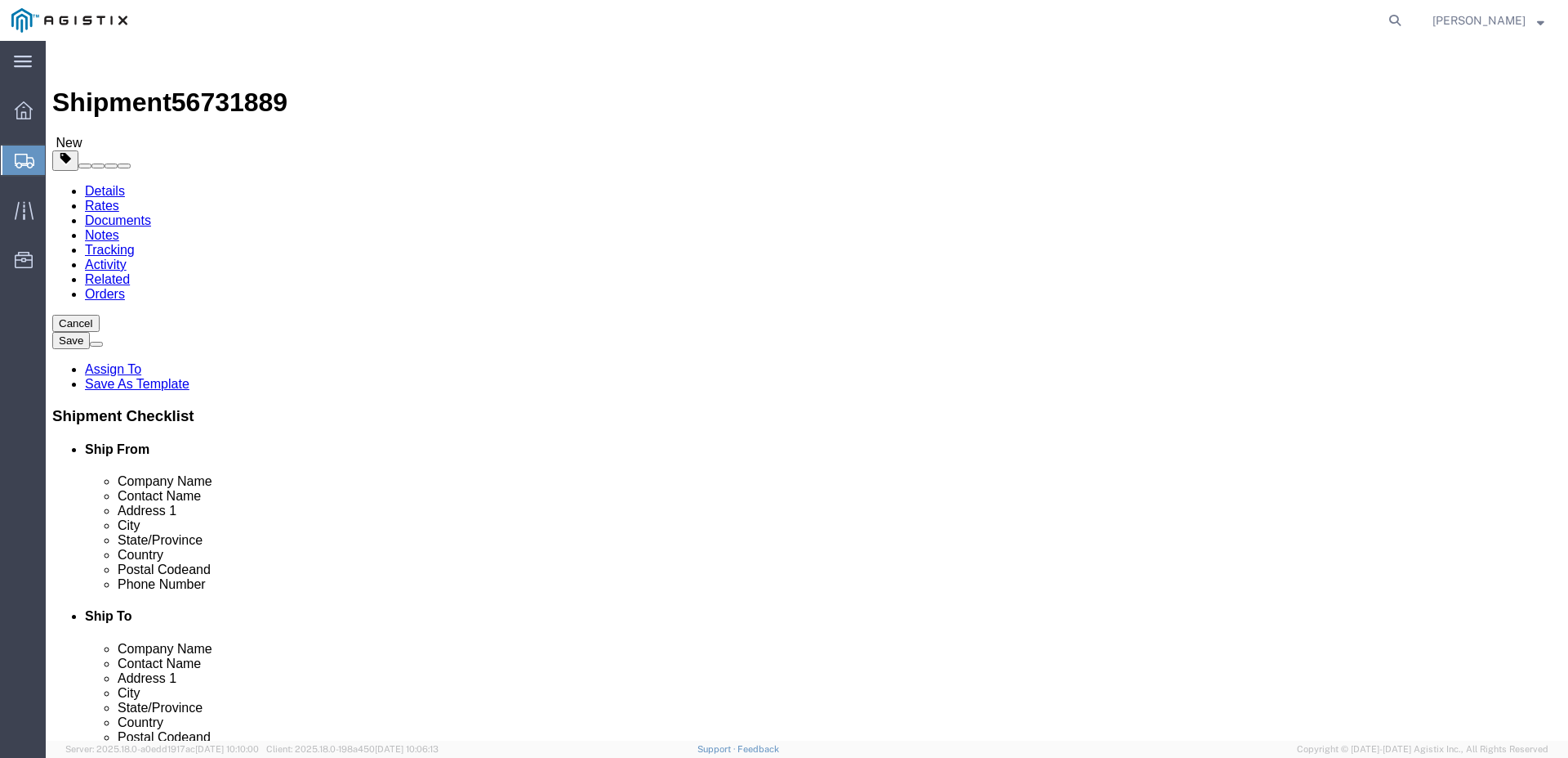
click div "Shipment Information Package Information Special Services"
click icon
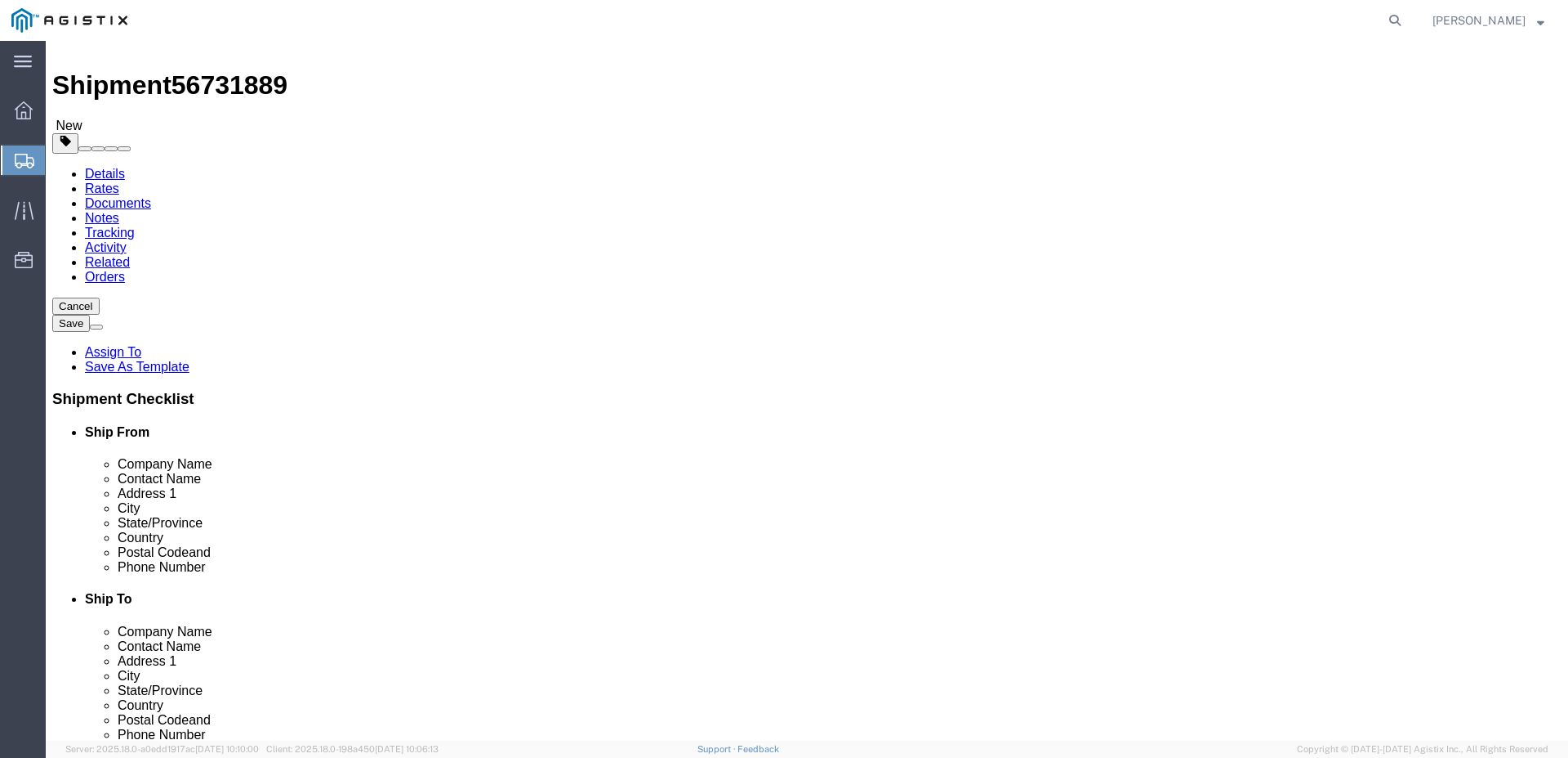
scroll to position [33, 0]
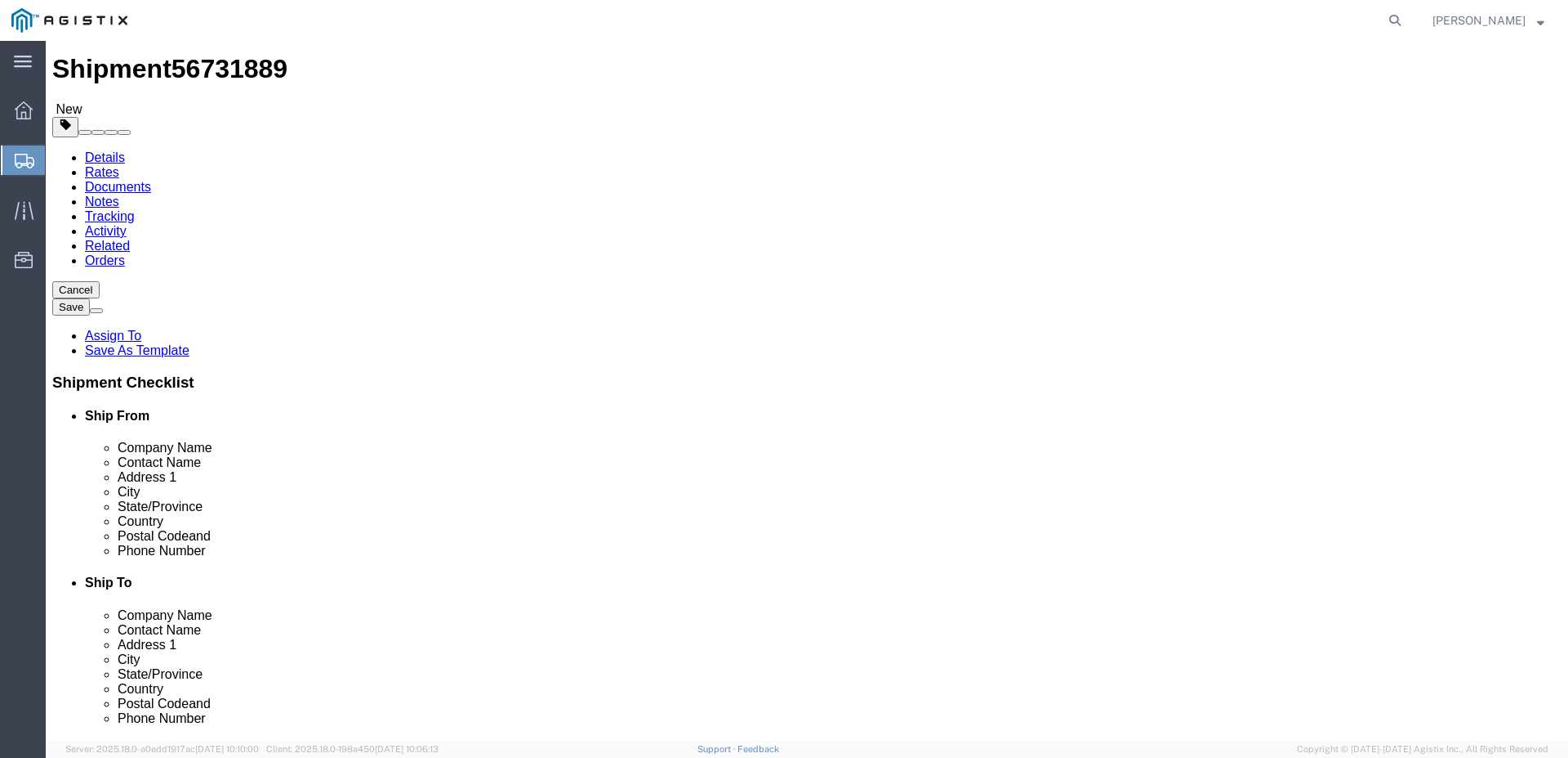
click button "Rate Shipment"
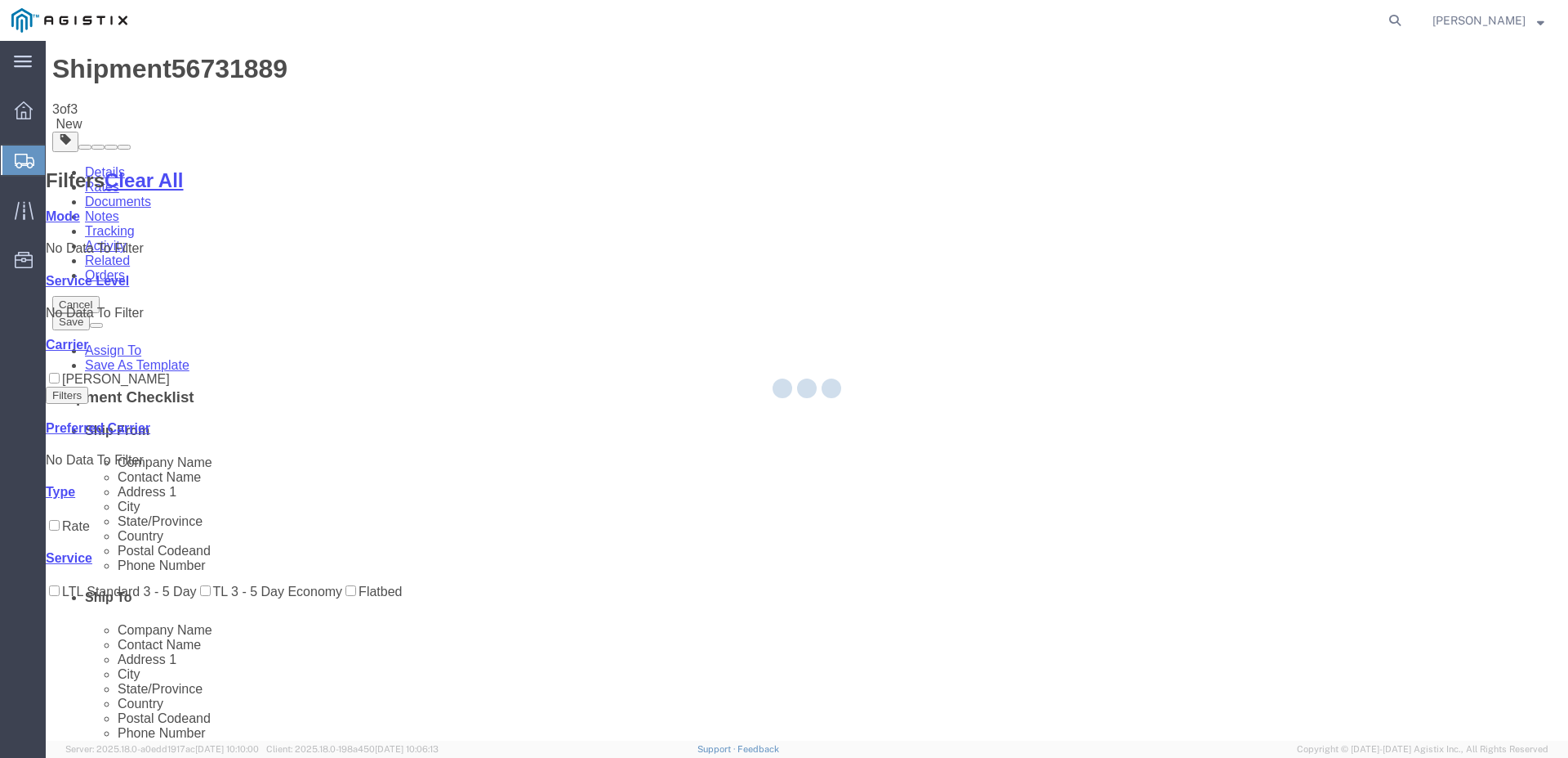
scroll to position [0, 0]
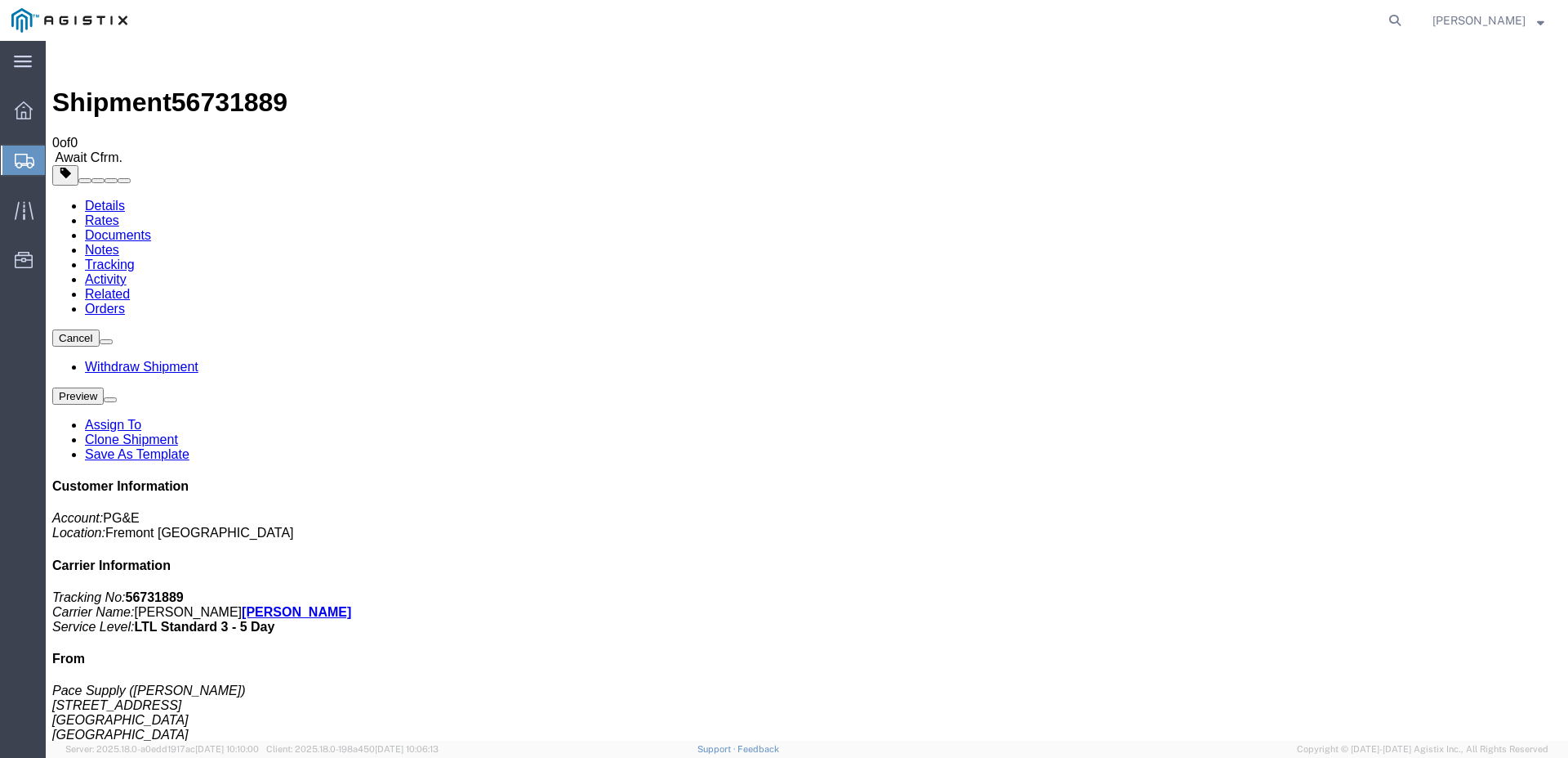
click at [184, 590] on b "56731889" at bounding box center [154, 596] width 58 height 14
copy b "56731889"
click at [106, 198] on link "Details" at bounding box center [105, 205] width 40 height 14
